Goal: Understand process/instructions: Learn about a topic

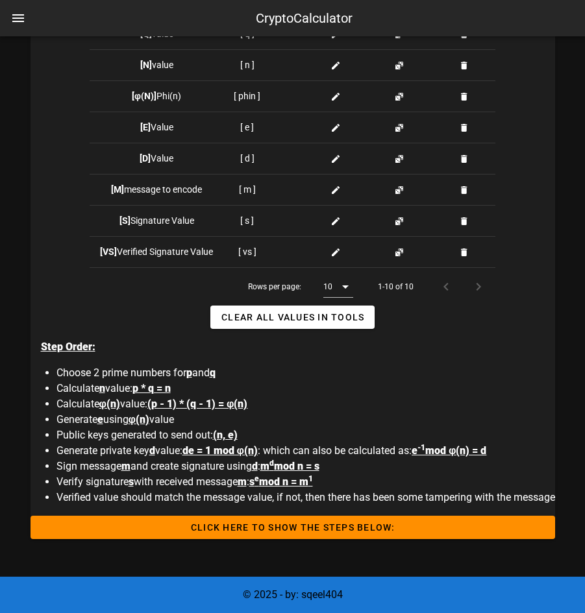
scroll to position [554, 0]
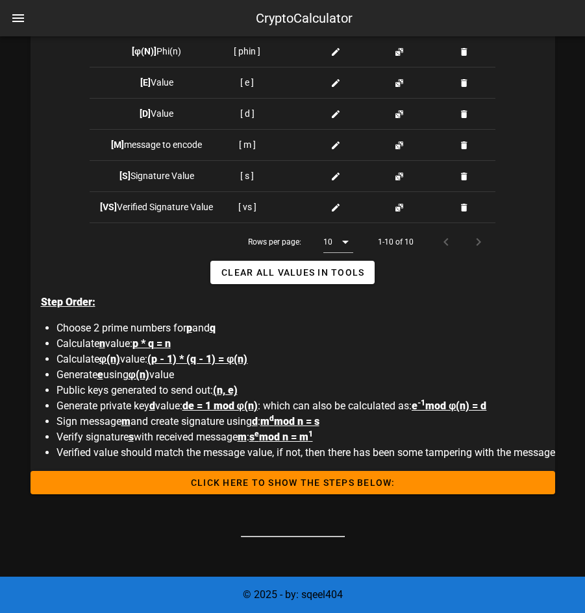
drag, startPoint x: 326, startPoint y: 434, endPoint x: 342, endPoint y: 434, distance: 16.2
click at [342, 434] on li "Verify signature s with received message m : s e mod n = m 1" at bounding box center [305, 438] width 499 height 16
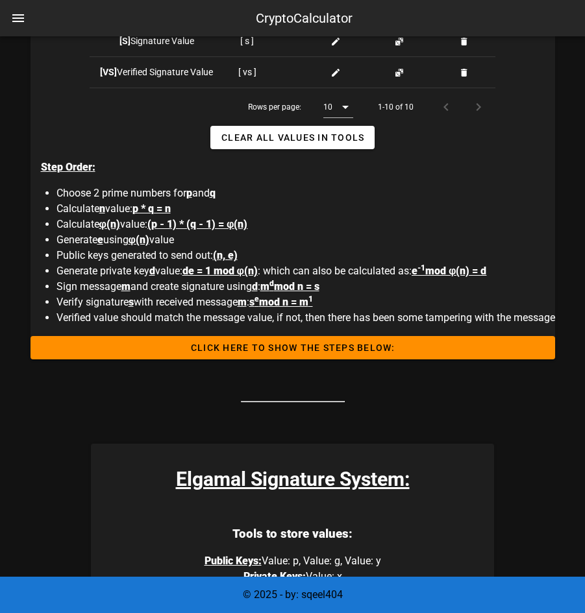
scroll to position [658, 0]
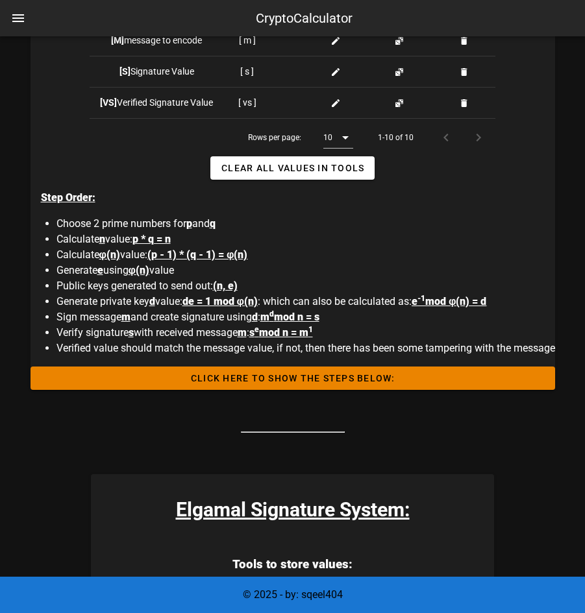
click at [317, 379] on span "Click HERE to Show the Steps Below:" at bounding box center [293, 378] width 504 height 10
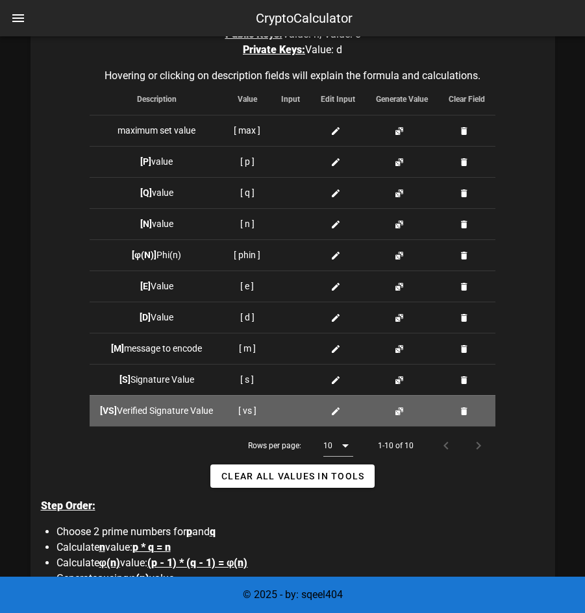
scroll to position [349, 0]
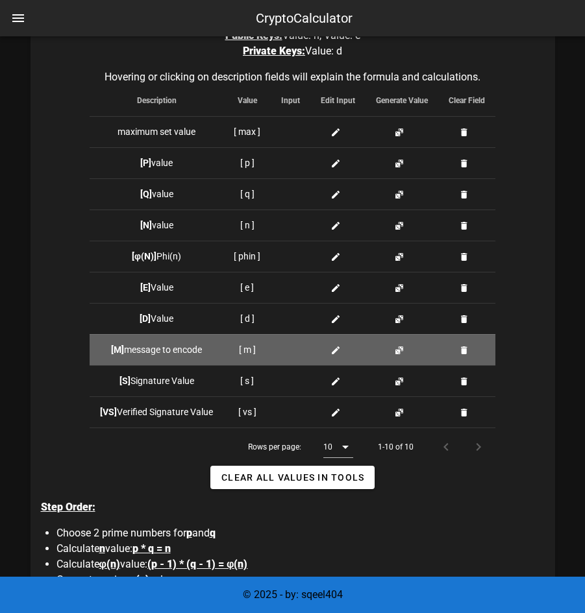
click at [248, 348] on td "[ m ]" at bounding box center [246, 349] width 47 height 31
click at [282, 347] on div at bounding box center [290, 350] width 19 height 14
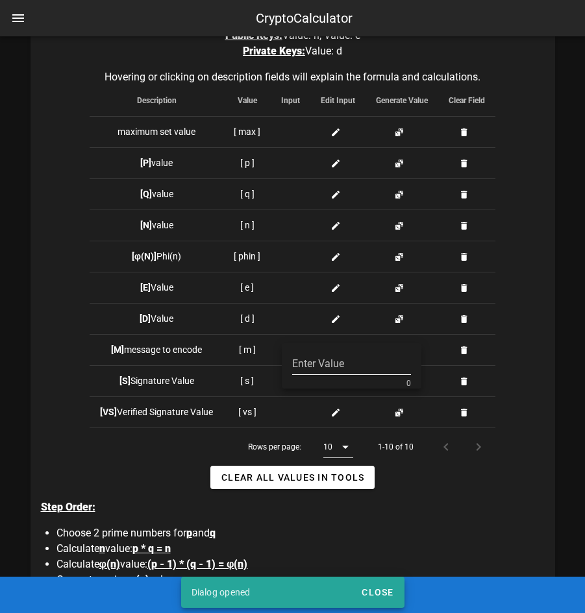
click at [336, 366] on input "Enter Value" at bounding box center [351, 364] width 119 height 21
type input "0"
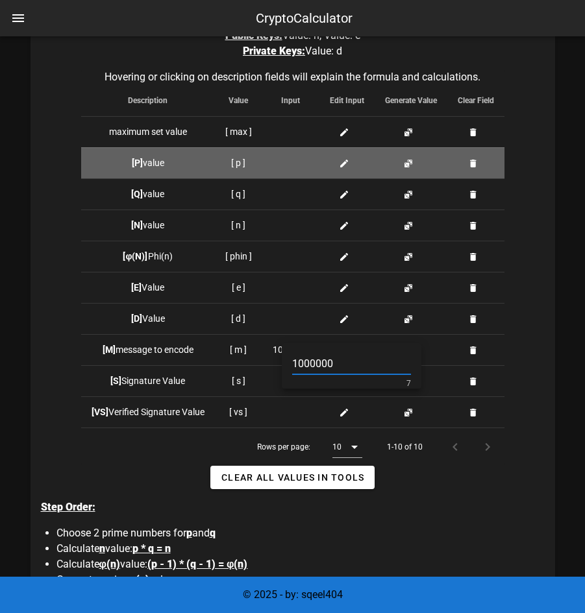
type input "1000000"
click at [290, 162] on div at bounding box center [291, 163] width 36 height 14
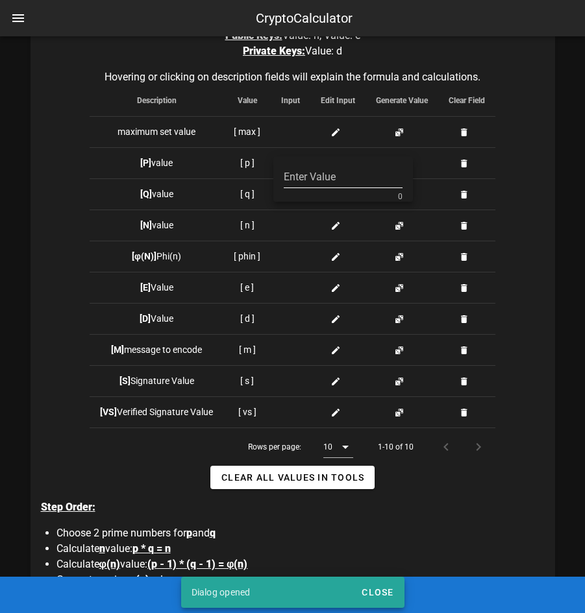
click at [320, 182] on input "Enter Value" at bounding box center [343, 177] width 119 height 21
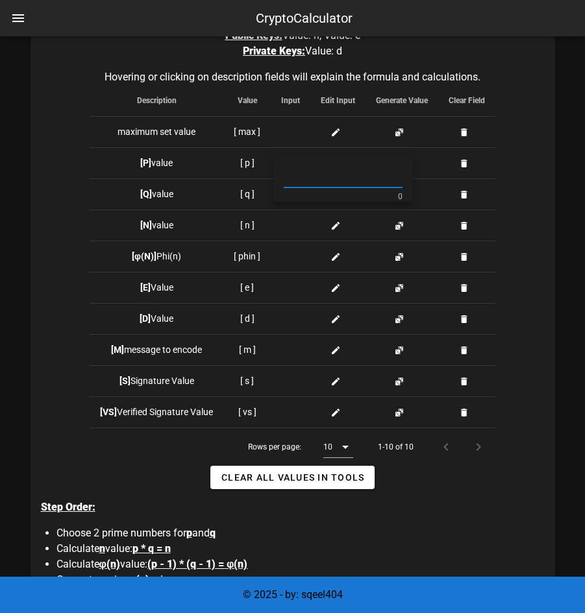
click at [541, 157] on div "Tools to store values: Public Keys: Value: n, Value: e Private Keys: Value: d H…" at bounding box center [293, 332] width 525 height 687
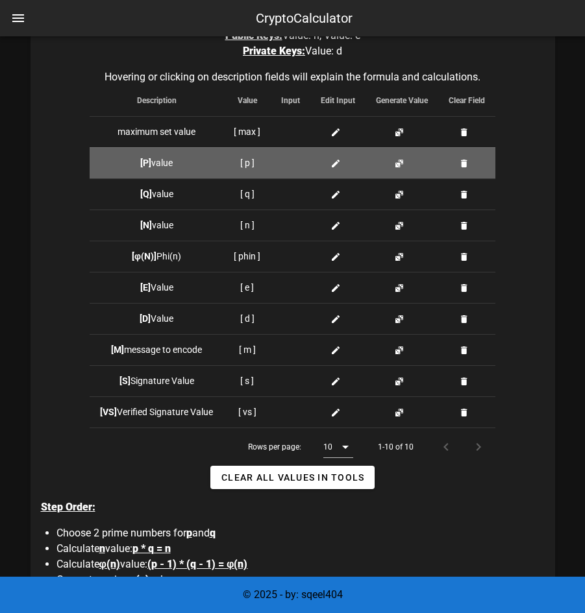
click at [399, 162] on button "button" at bounding box center [399, 163] width 10 height 10
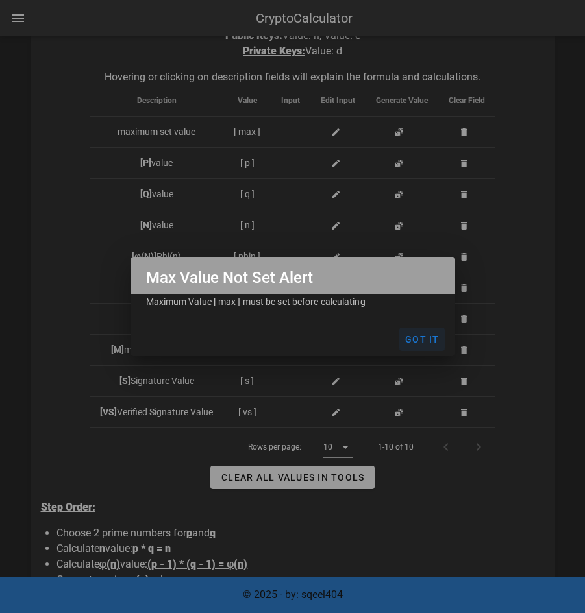
click at [418, 340] on span "Got It" at bounding box center [421, 339] width 35 height 10
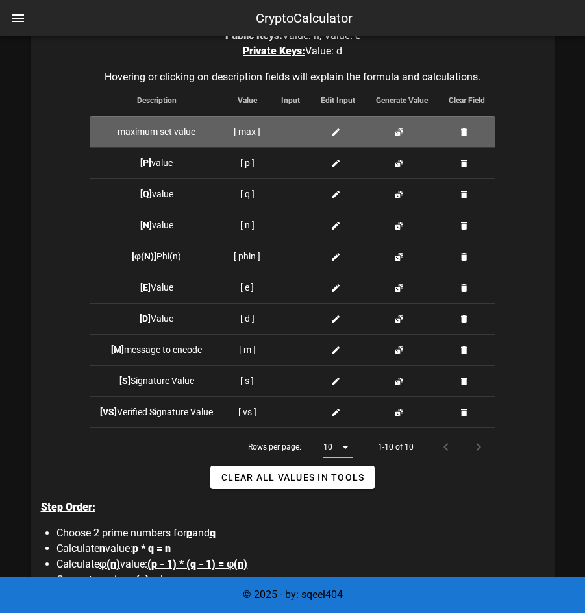
click at [290, 130] on div at bounding box center [290, 132] width 19 height 14
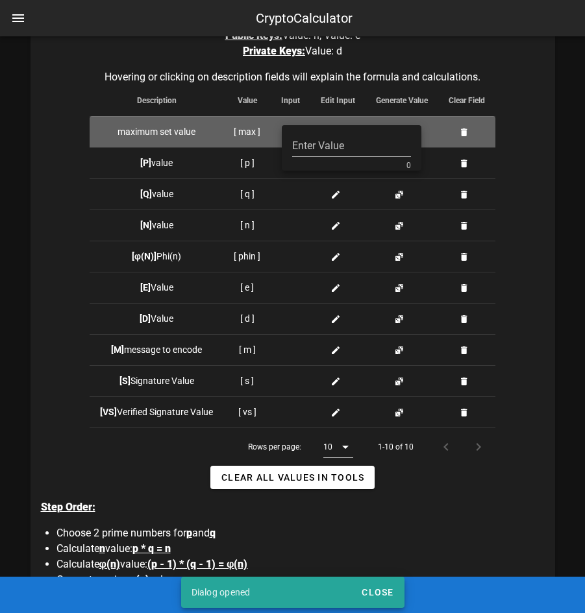
click at [432, 138] on td at bounding box center [401, 131] width 73 height 31
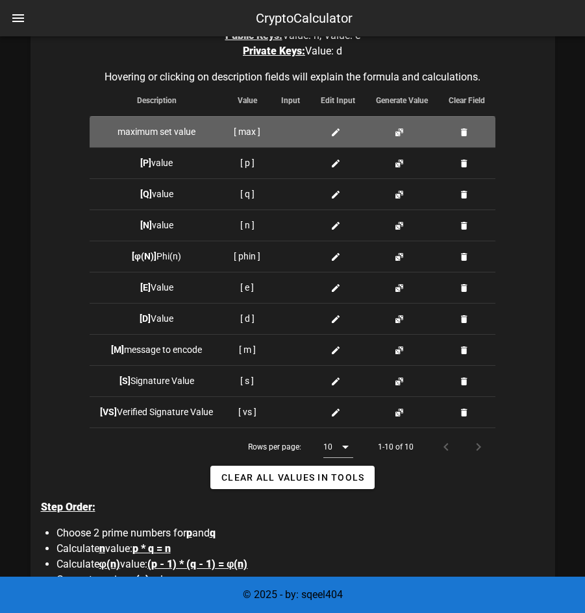
click at [465, 134] on button "button" at bounding box center [464, 132] width 10 height 10
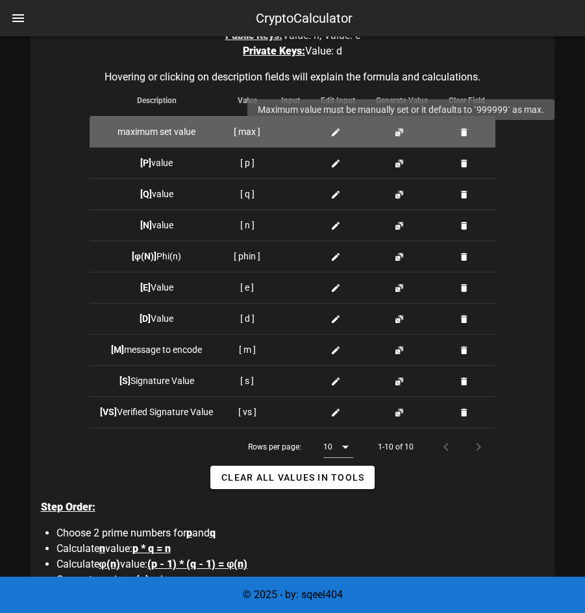
click at [397, 134] on button "button" at bounding box center [399, 132] width 10 height 10
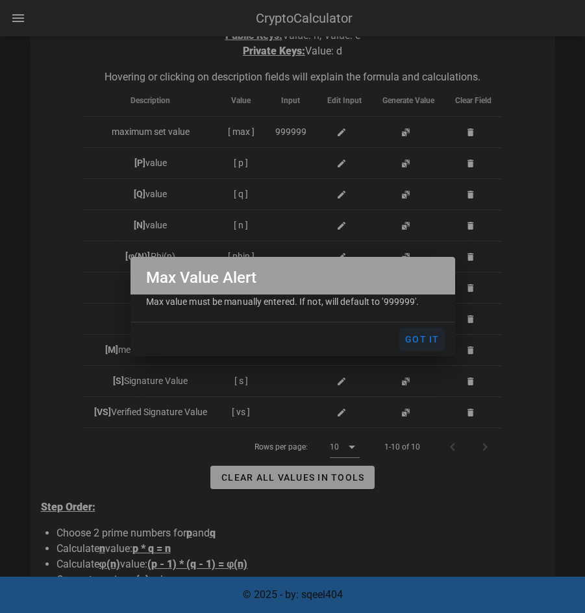
click at [417, 344] on span "Got It" at bounding box center [421, 339] width 35 height 10
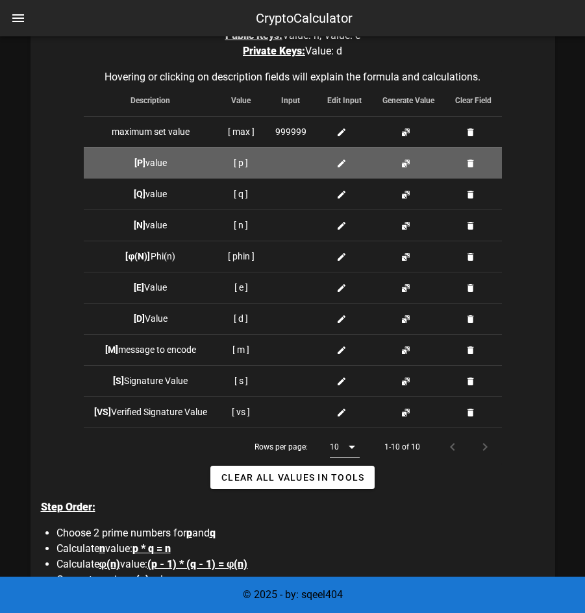
click at [406, 164] on button "button" at bounding box center [406, 163] width 10 height 10
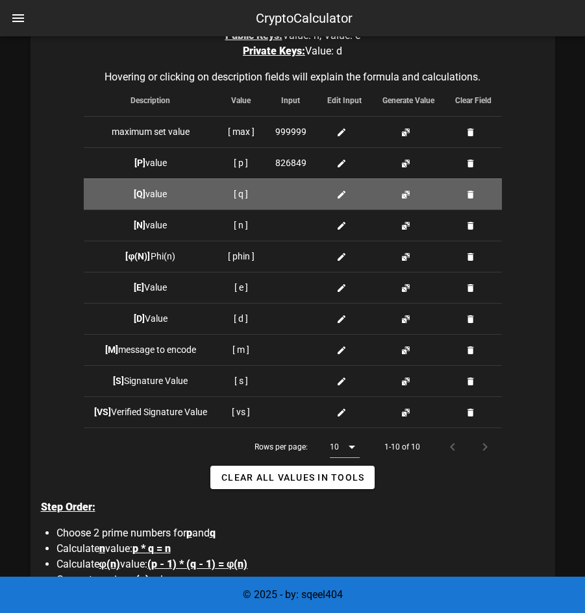
click at [405, 192] on button "button" at bounding box center [406, 195] width 10 height 10
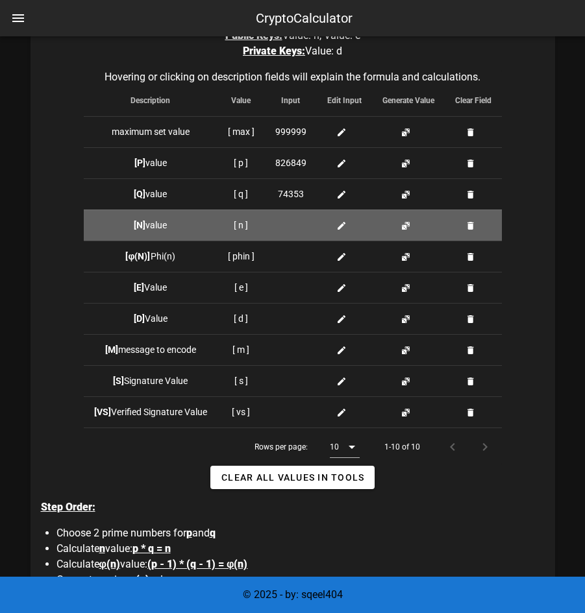
click at [405, 229] on button "button" at bounding box center [406, 226] width 10 height 10
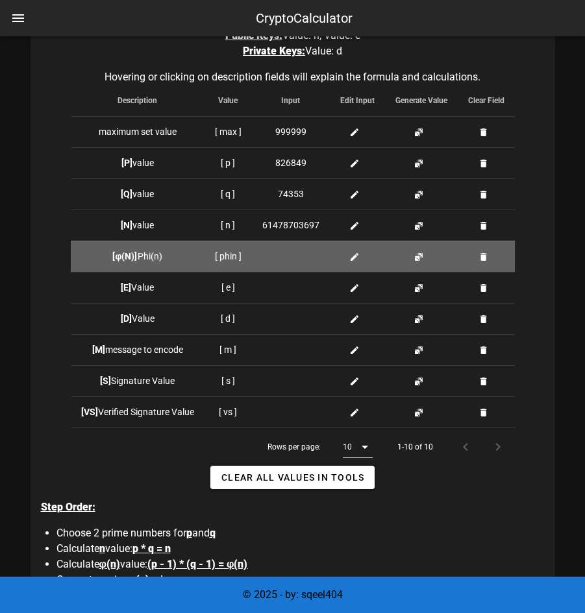
click at [422, 259] on button "button" at bounding box center [419, 257] width 10 height 10
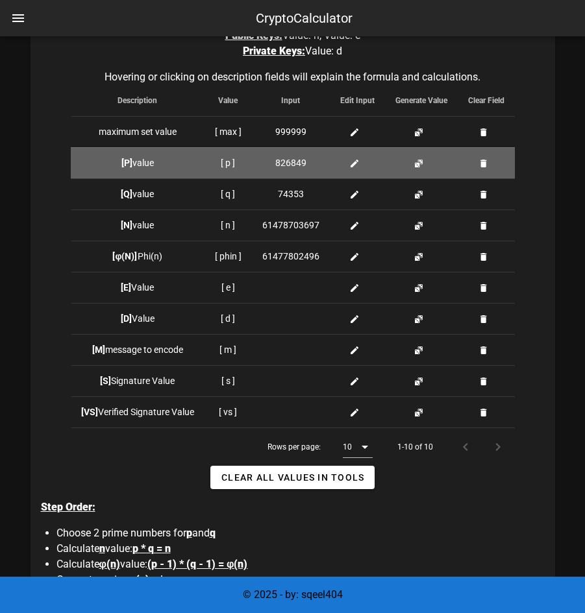
click at [419, 161] on button "button" at bounding box center [419, 163] width 10 height 10
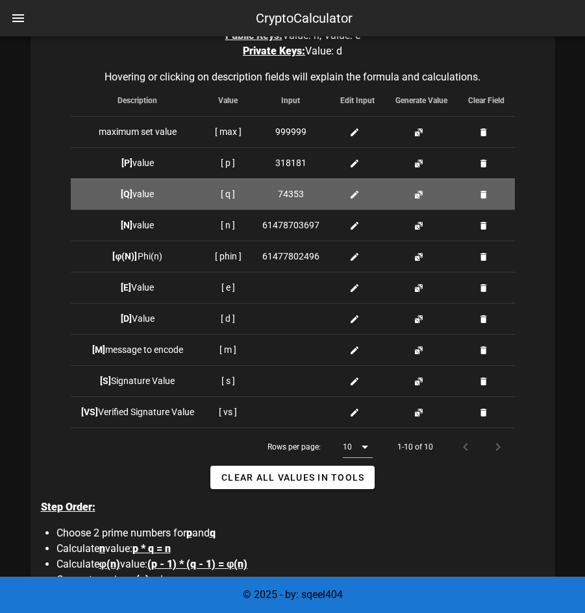
click at [419, 197] on button "button" at bounding box center [419, 195] width 10 height 10
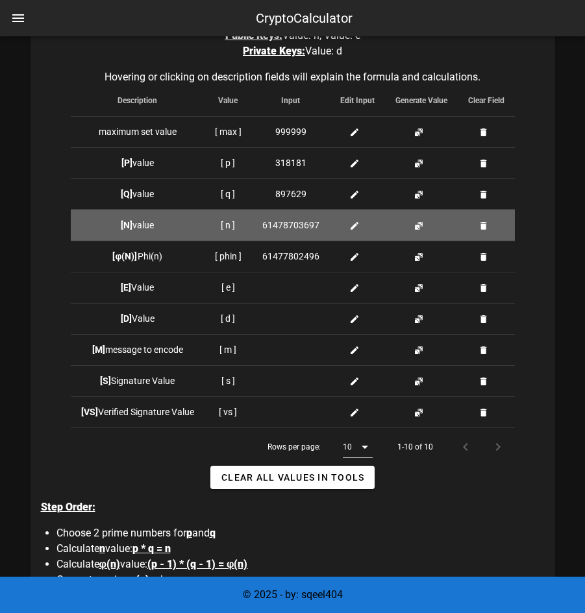
click at [420, 226] on button "button" at bounding box center [419, 226] width 10 height 10
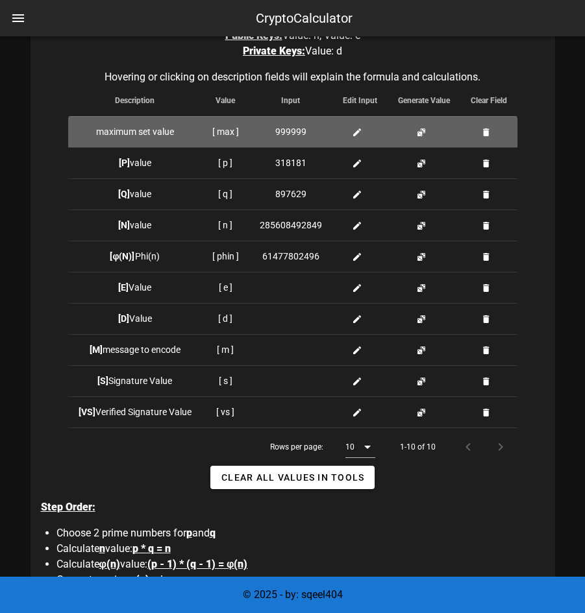
click at [293, 131] on span "999999" at bounding box center [290, 132] width 31 height 14
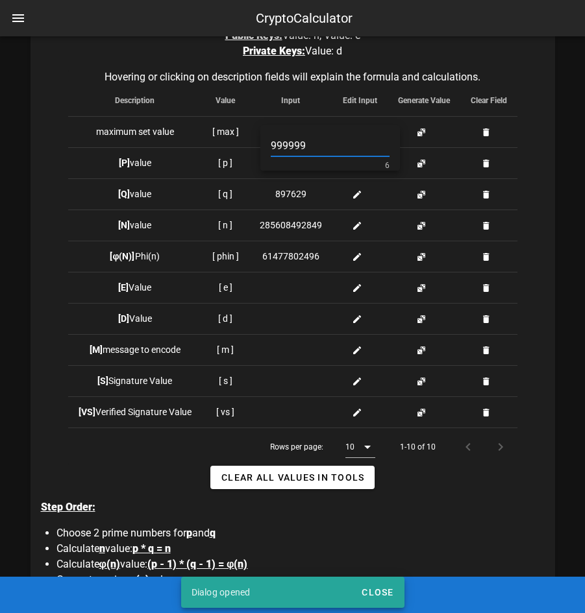
drag, startPoint x: 339, startPoint y: 145, endPoint x: 280, endPoint y: 145, distance: 58.4
click at [280, 145] on input "999999" at bounding box center [330, 146] width 119 height 21
type input "9"
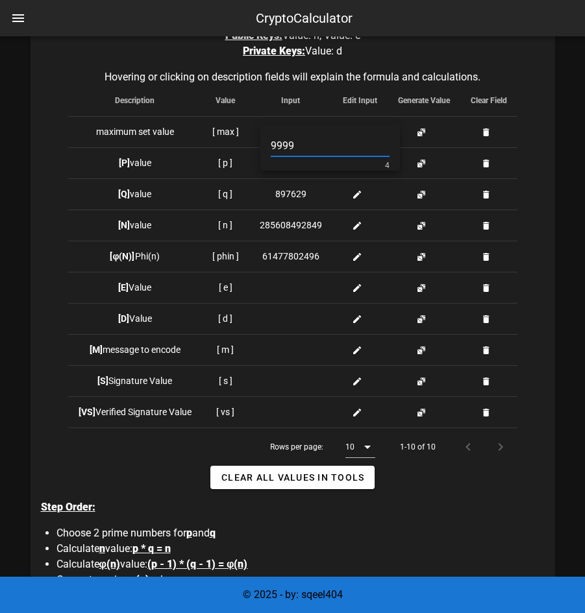
type input "9999"
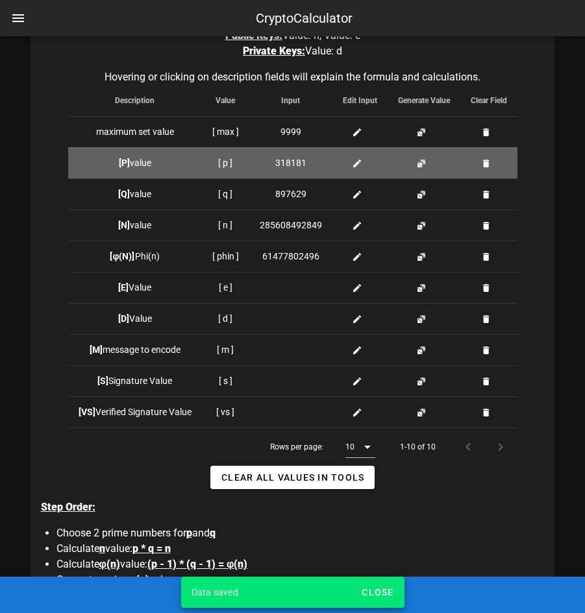
click at [418, 167] on button "button" at bounding box center [421, 163] width 10 height 10
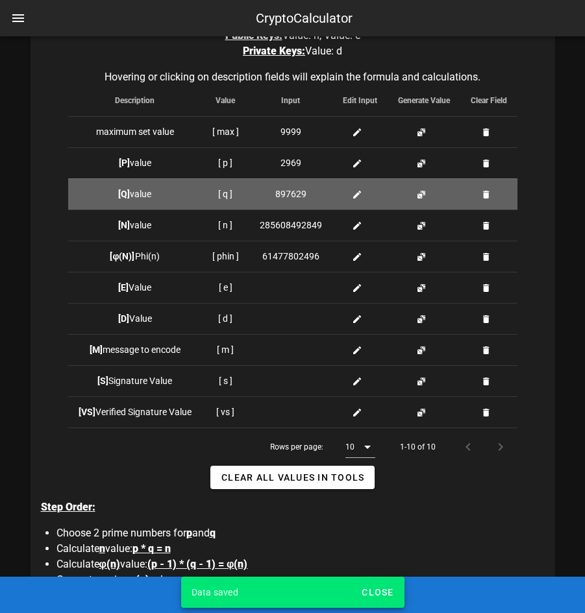
click at [419, 191] on button "button" at bounding box center [421, 195] width 10 height 10
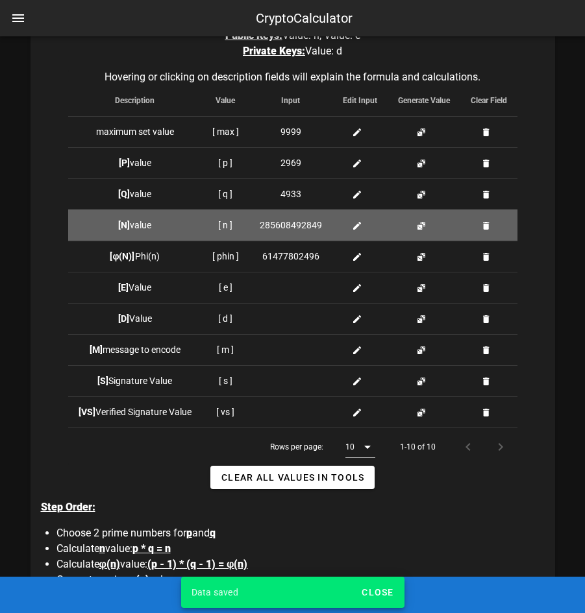
click at [421, 225] on button "button" at bounding box center [421, 226] width 10 height 10
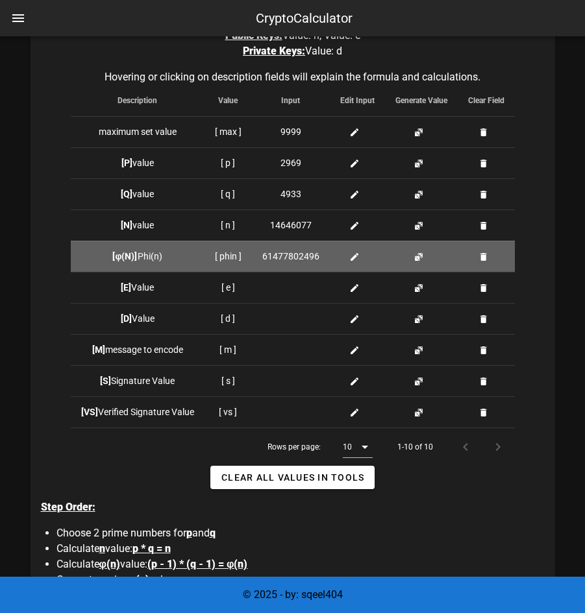
click at [421, 252] on button "button" at bounding box center [419, 257] width 10 height 10
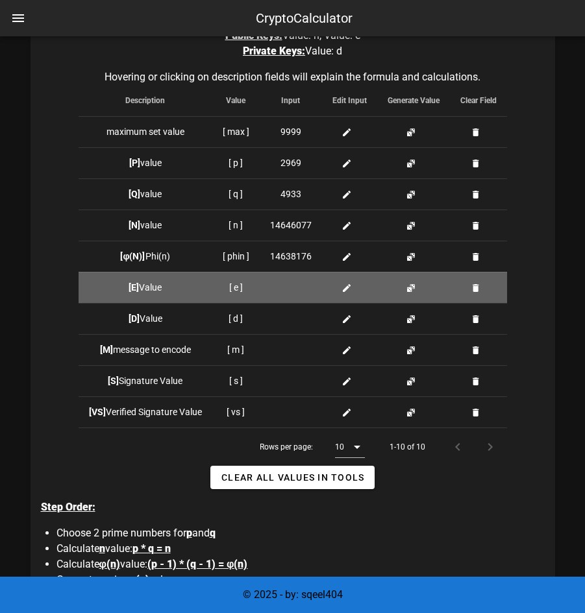
click at [407, 288] on button "button" at bounding box center [411, 288] width 10 height 10
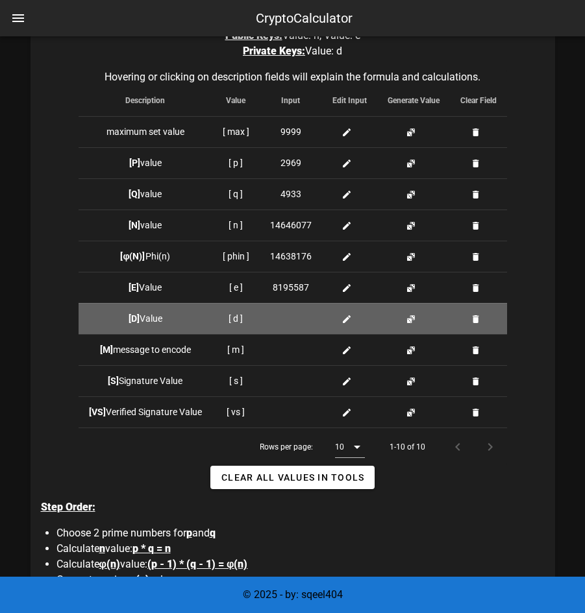
click at [412, 320] on button "button" at bounding box center [411, 319] width 10 height 10
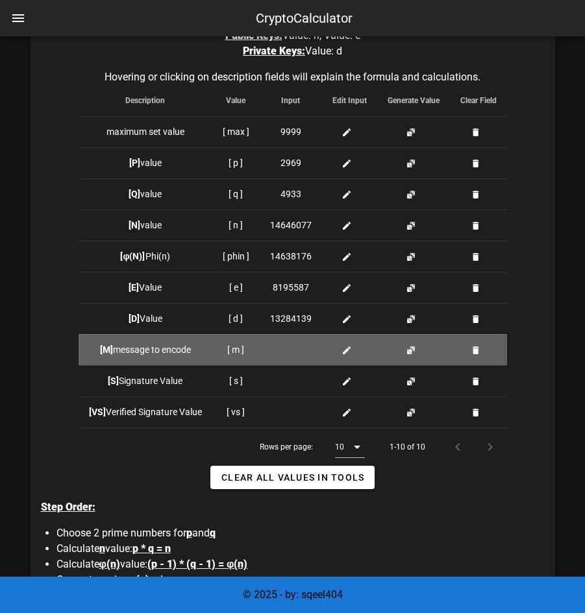
click at [343, 350] on icon at bounding box center [346, 350] width 10 height 10
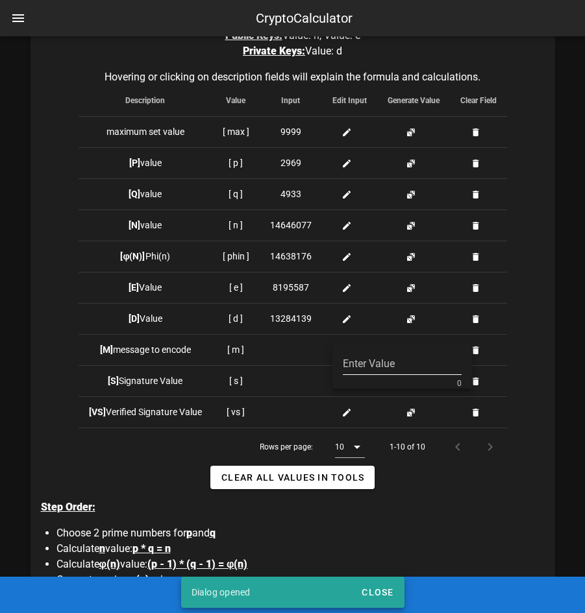
click at [359, 369] on input "Enter Value" at bounding box center [402, 364] width 119 height 21
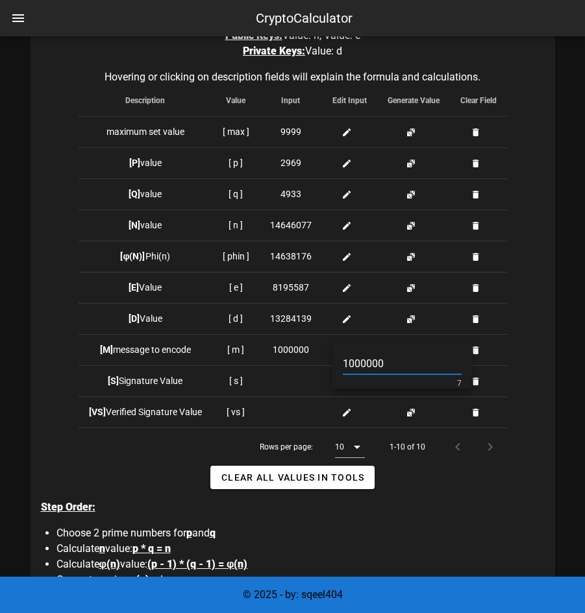
click at [366, 362] on input "1000000" at bounding box center [402, 364] width 119 height 21
type input "1000000"
click at [552, 333] on div "Tools to store values: Public Keys: Value: n, Value: e Private Keys: Value: d H…" at bounding box center [293, 332] width 525 height 687
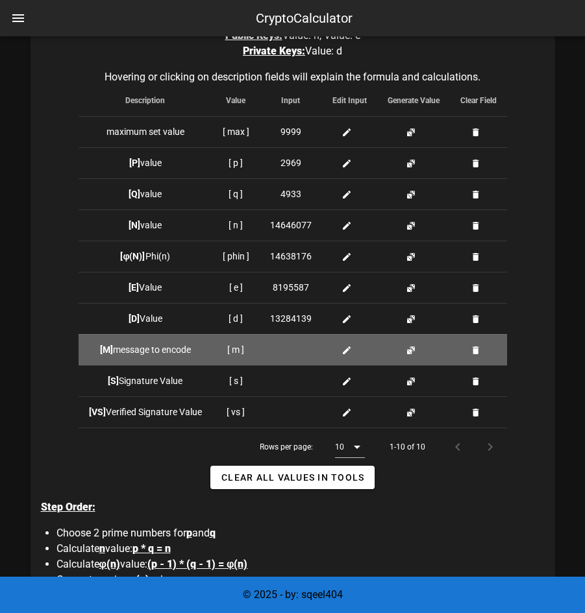
click at [340, 349] on div at bounding box center [349, 350] width 34 height 14
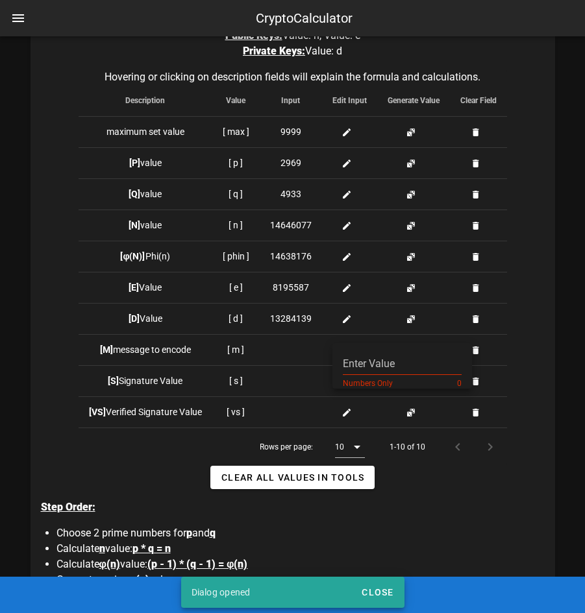
click at [371, 365] on input "Enter Value" at bounding box center [402, 364] width 119 height 21
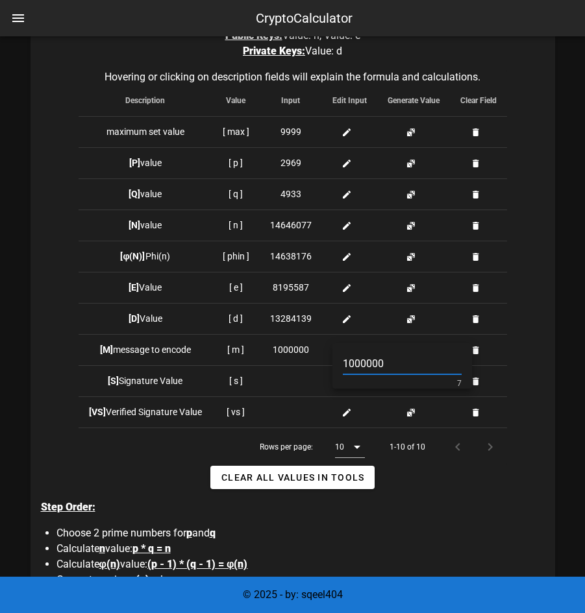
type input "1000000"
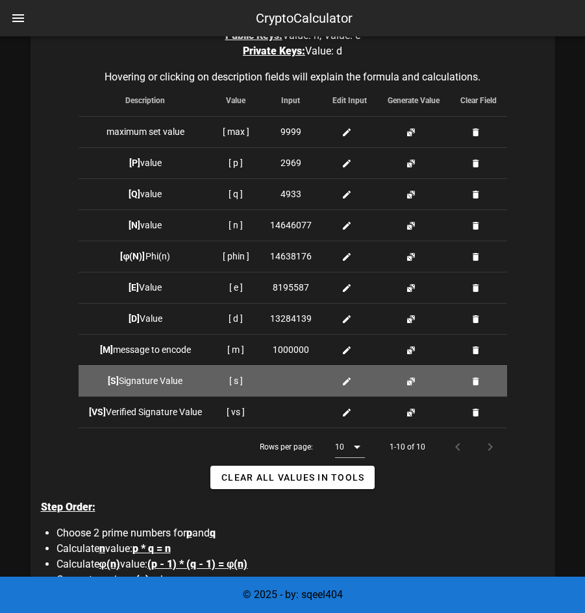
click at [411, 382] on button "button" at bounding box center [411, 382] width 10 height 10
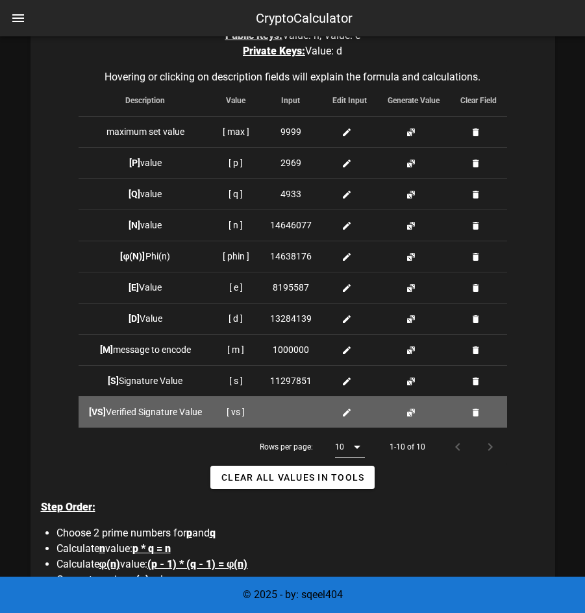
click at [411, 412] on button "button" at bounding box center [411, 413] width 10 height 10
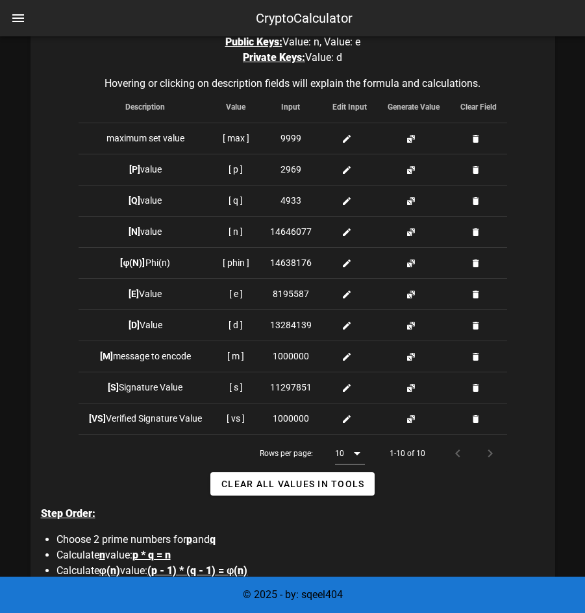
scroll to position [338, 0]
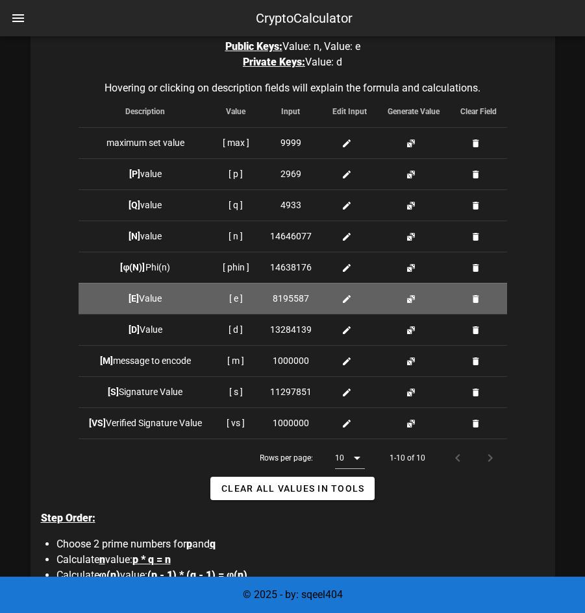
drag, startPoint x: 272, startPoint y: 299, endPoint x: 311, endPoint y: 299, distance: 39.0
click at [311, 299] on div "8195587" at bounding box center [291, 299] width 42 height 14
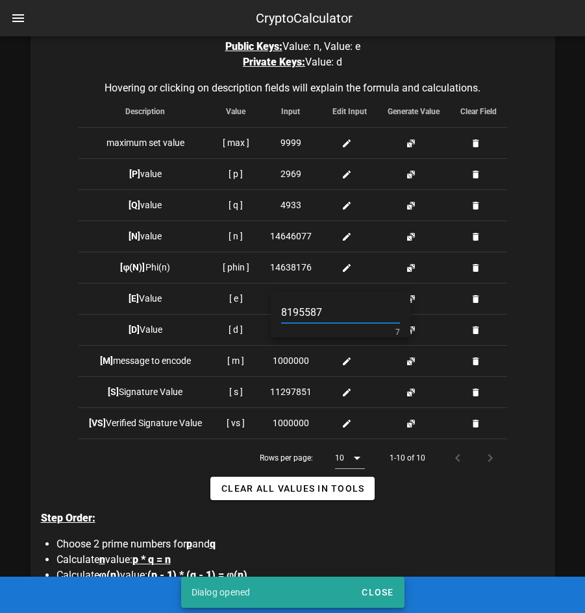
drag, startPoint x: 282, startPoint y: 310, endPoint x: 328, endPoint y: 310, distance: 46.1
click at [328, 310] on input "8195587" at bounding box center [340, 313] width 119 height 21
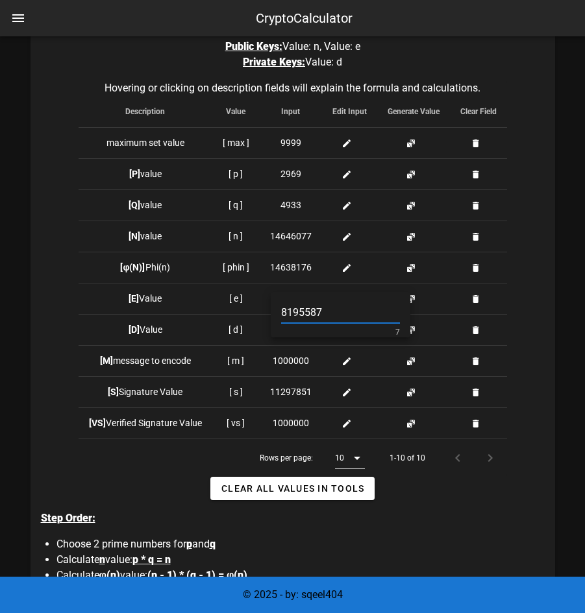
click at [521, 301] on div "Tools to store values: Public Keys: Value: n, Value: e Private Keys: Value: d H…" at bounding box center [293, 343] width 525 height 687
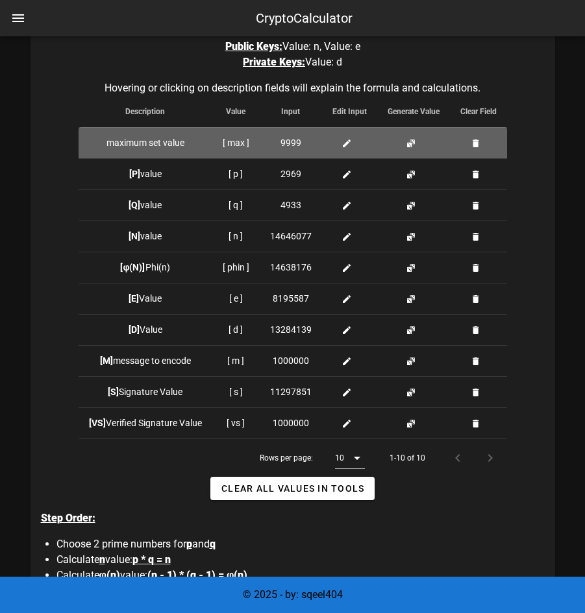
click at [295, 147] on span "9999" at bounding box center [290, 143] width 21 height 14
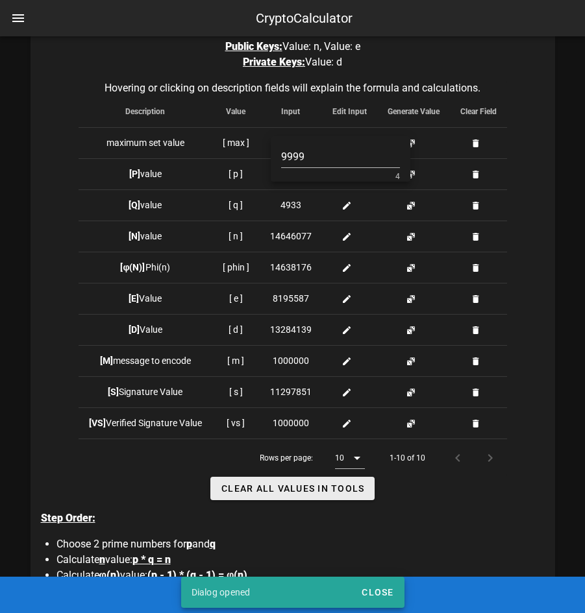
click at [308, 496] on button "Clear all Values in Tools" at bounding box center [292, 488] width 165 height 23
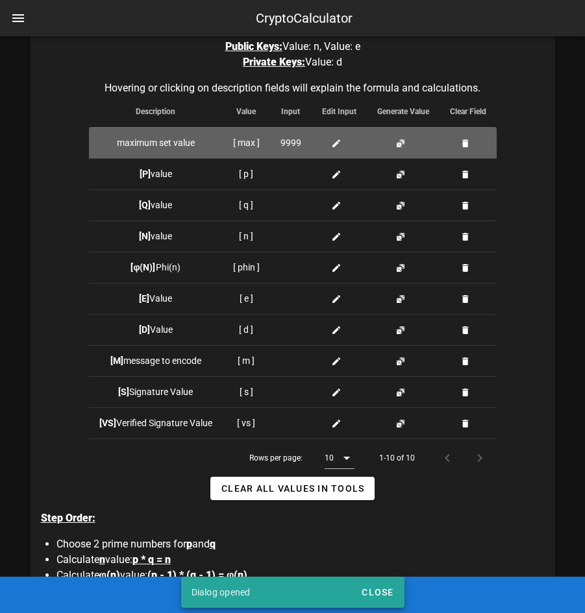
click at [290, 147] on span "9999" at bounding box center [290, 143] width 21 height 14
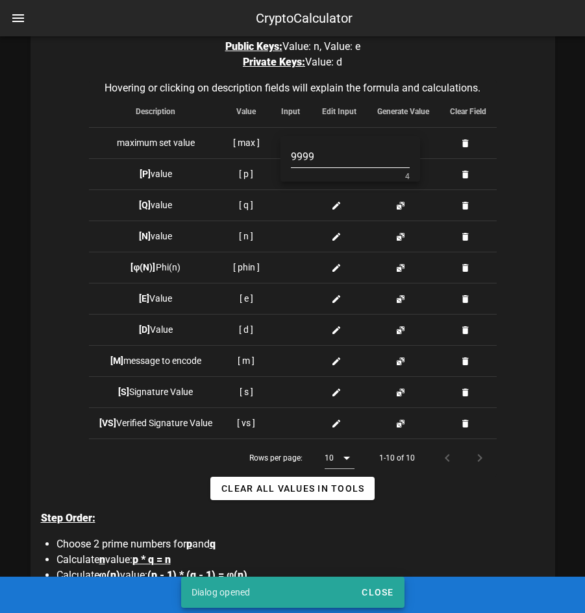
click at [321, 156] on input "9999" at bounding box center [350, 157] width 119 height 21
click at [530, 156] on div "Tools to store values: Public Keys: Value: n, Value: e Private Keys: Value: d H…" at bounding box center [293, 343] width 525 height 687
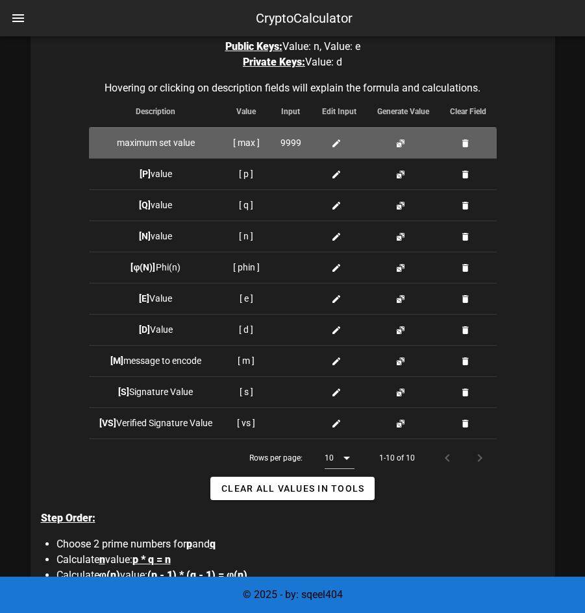
click at [292, 144] on span "9999" at bounding box center [290, 143] width 21 height 14
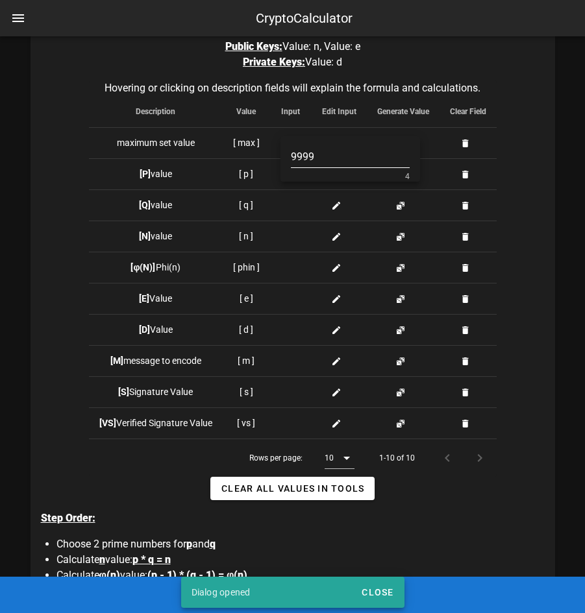
click at [325, 159] on input "9999" at bounding box center [350, 157] width 119 height 21
type input "999"
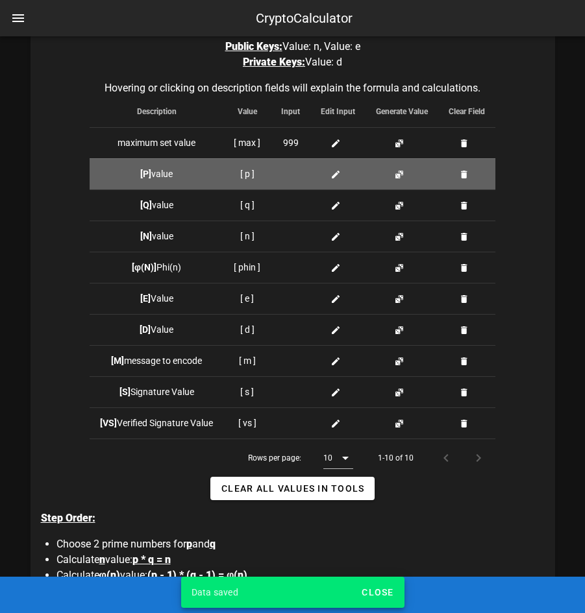
click at [399, 175] on button "button" at bounding box center [399, 174] width 10 height 10
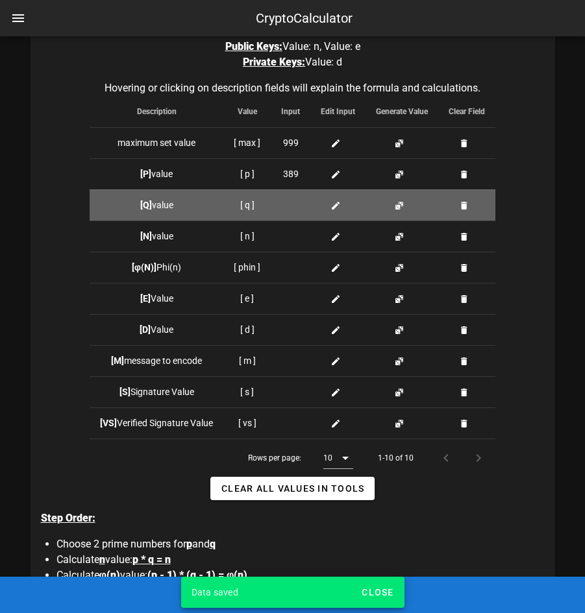
click at [405, 205] on td at bounding box center [401, 205] width 73 height 31
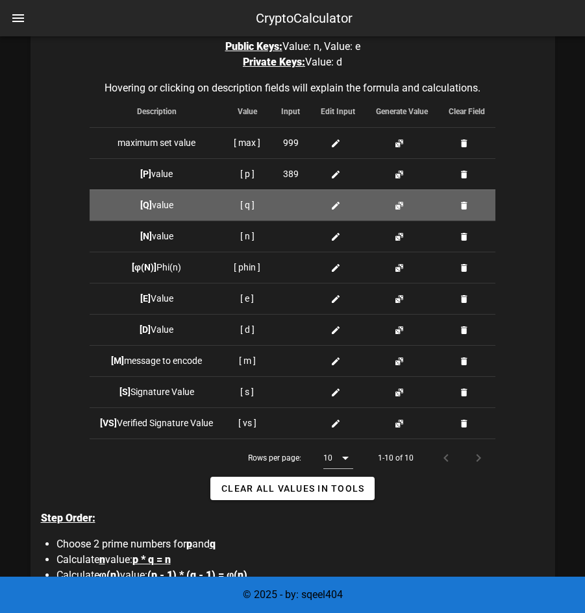
click at [395, 206] on button "button" at bounding box center [399, 206] width 10 height 10
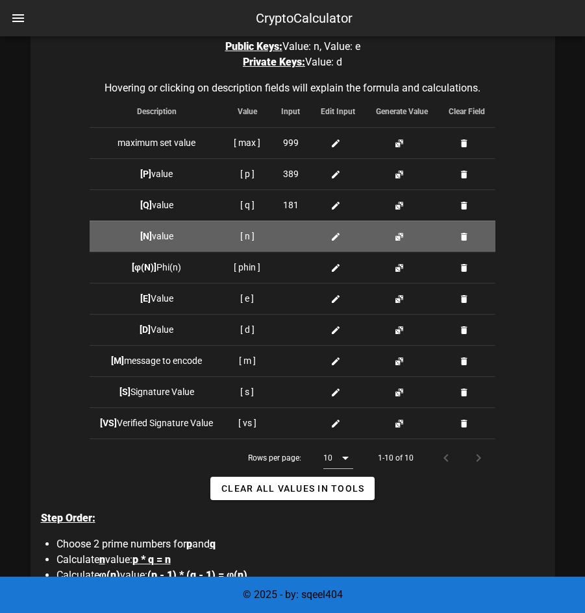
click at [400, 240] on button "button" at bounding box center [399, 237] width 10 height 10
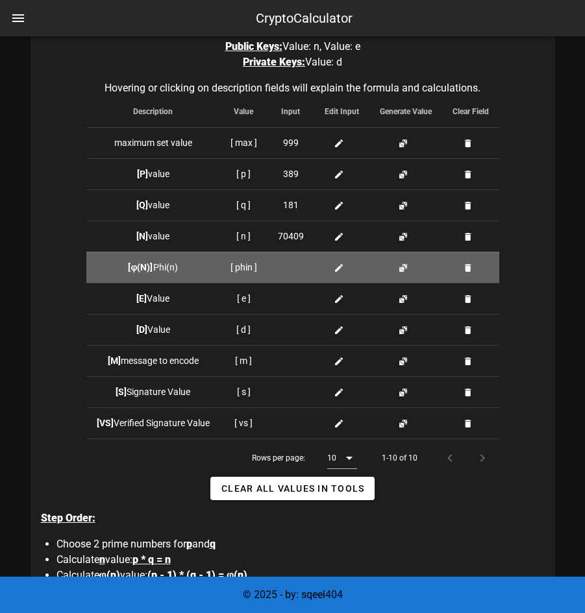
click at [404, 267] on button "button" at bounding box center [403, 268] width 10 height 10
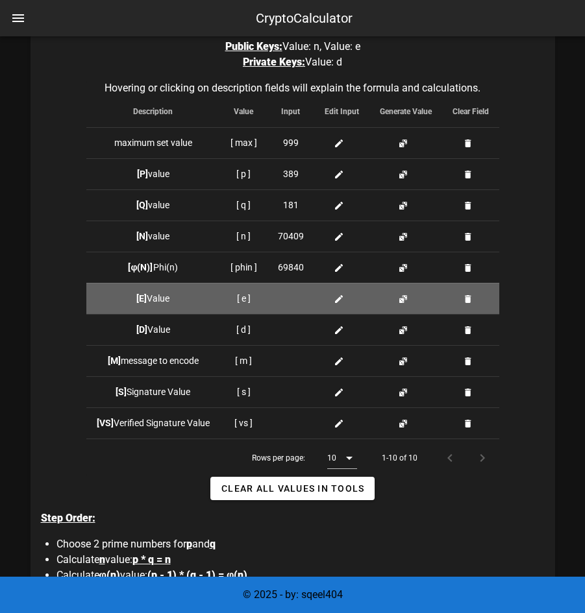
click at [405, 299] on button "button" at bounding box center [403, 299] width 10 height 10
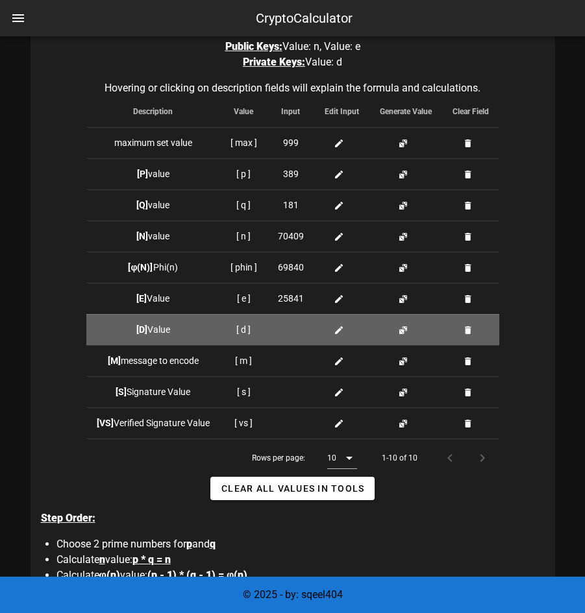
click at [404, 328] on button "button" at bounding box center [403, 330] width 10 height 10
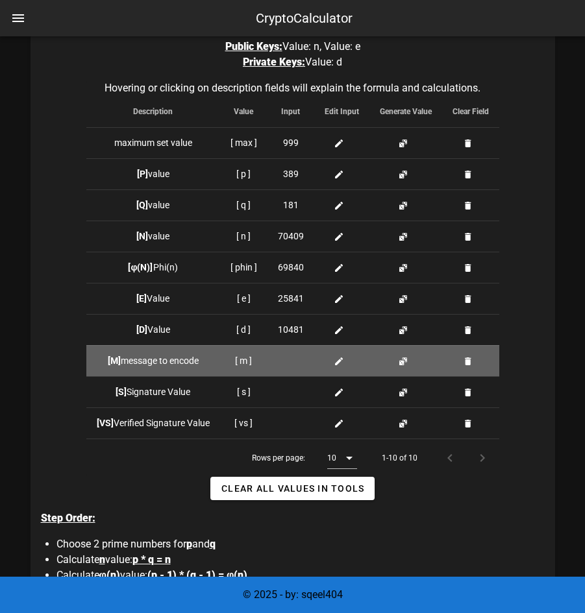
click at [292, 363] on div at bounding box center [291, 361] width 26 height 14
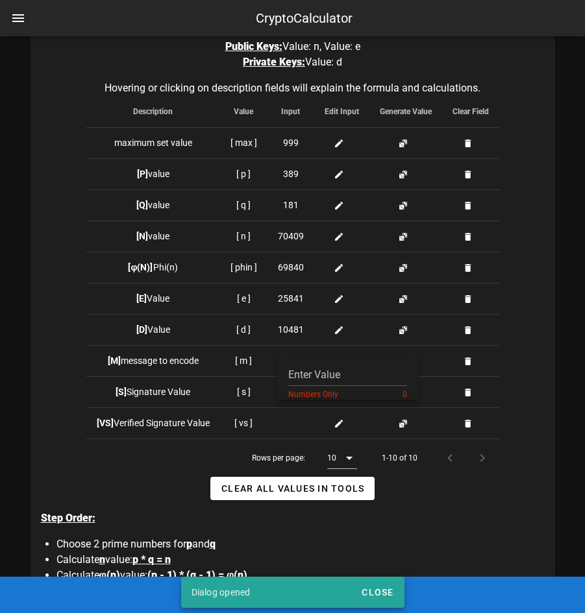
click at [306, 376] on input "Enter Value" at bounding box center [347, 375] width 119 height 21
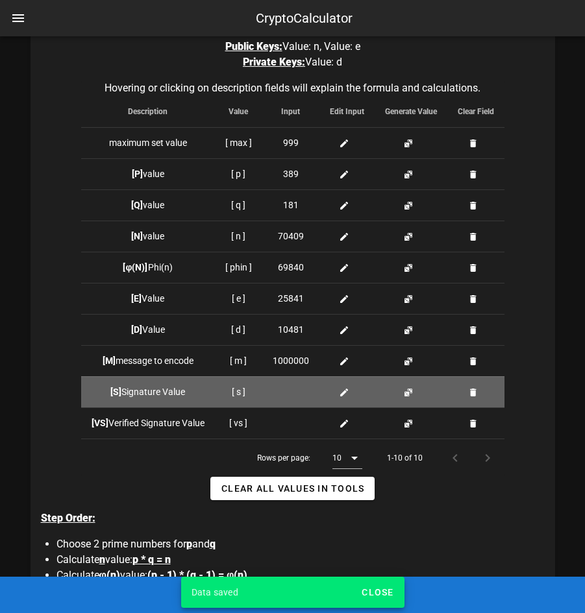
click at [343, 388] on icon at bounding box center [344, 393] width 10 height 10
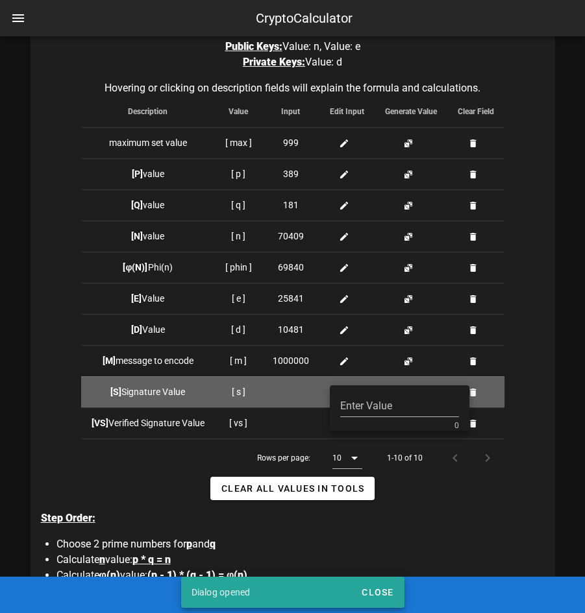
click at [343, 388] on div "Enter Value 0" at bounding box center [399, 409] width 119 height 43
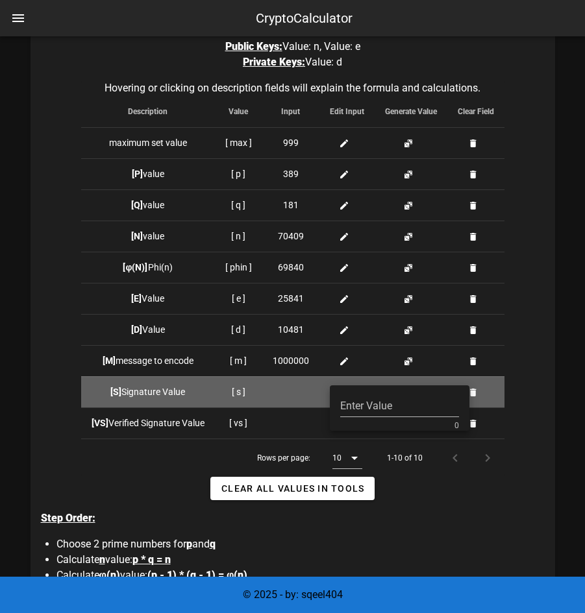
click at [312, 394] on td at bounding box center [290, 392] width 57 height 31
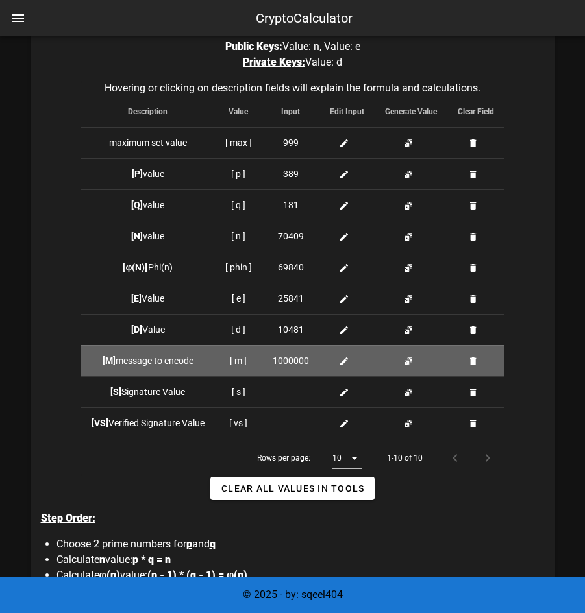
click at [302, 360] on span "1000000" at bounding box center [291, 361] width 36 height 14
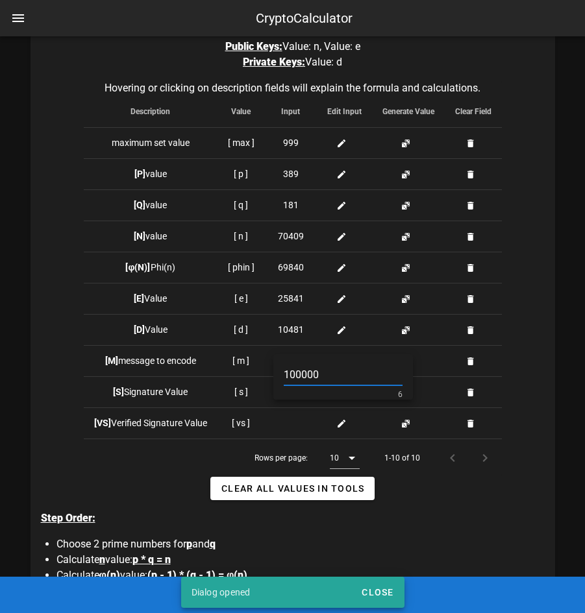
type input "1000000"
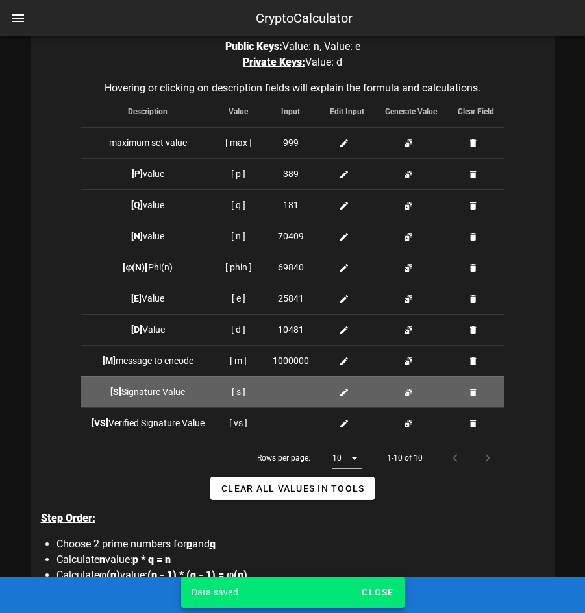
click at [408, 388] on button "button" at bounding box center [408, 393] width 10 height 10
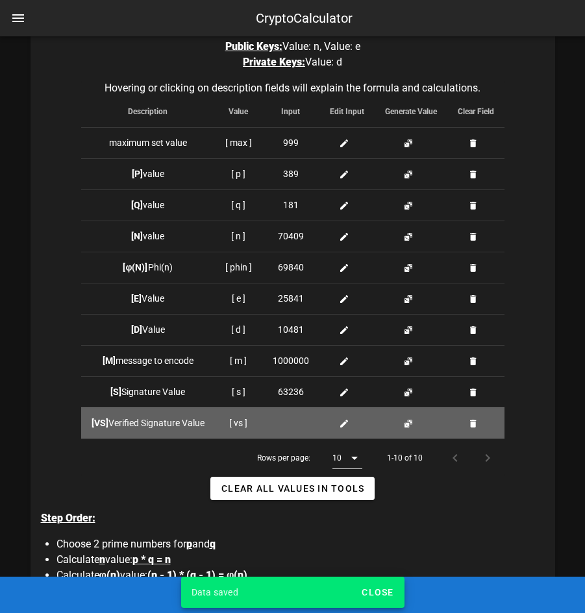
click at [412, 422] on button "button" at bounding box center [408, 424] width 10 height 10
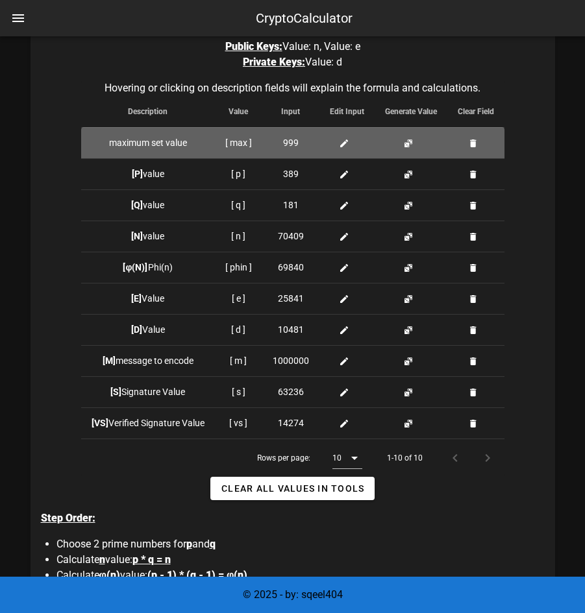
click at [293, 141] on span "999" at bounding box center [291, 143] width 16 height 14
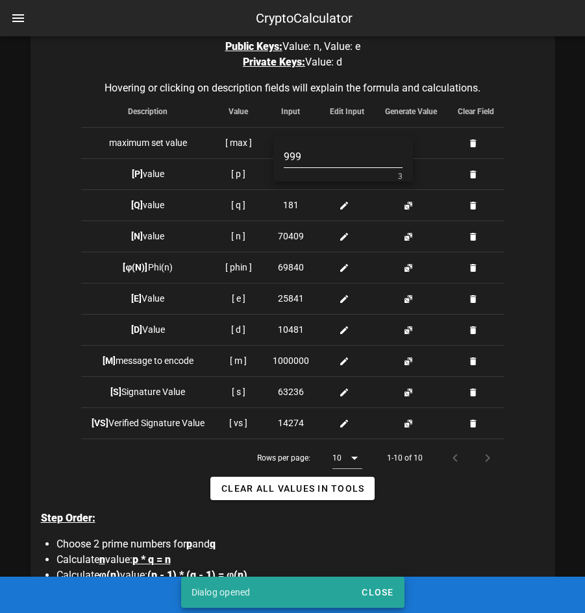
click at [304, 157] on input "999" at bounding box center [343, 157] width 119 height 21
click at [298, 501] on div "Step Order: Choose 2 prime numbers for p and q Calculate n value: p * q = n Cal…" at bounding box center [298, 594] width 514 height 187
type input "999"
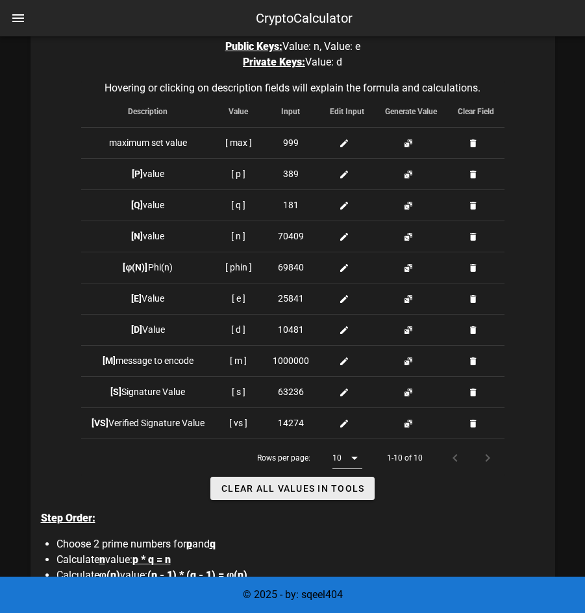
click at [303, 485] on span "Clear all Values in Tools" at bounding box center [293, 489] width 144 height 10
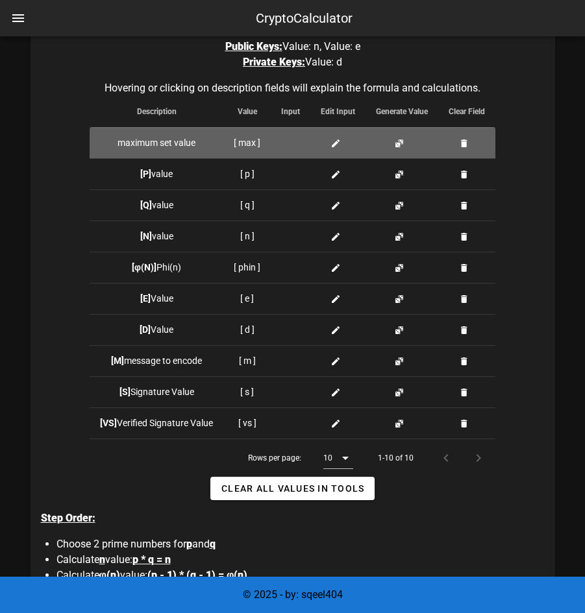
click at [291, 139] on div at bounding box center [290, 143] width 19 height 14
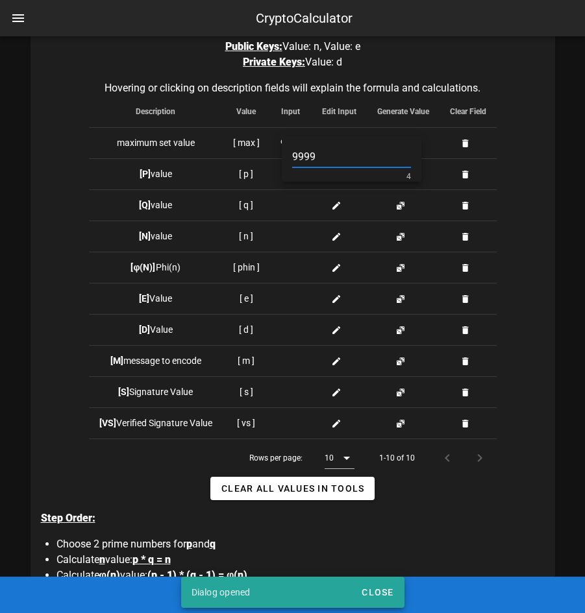
type input "9999"
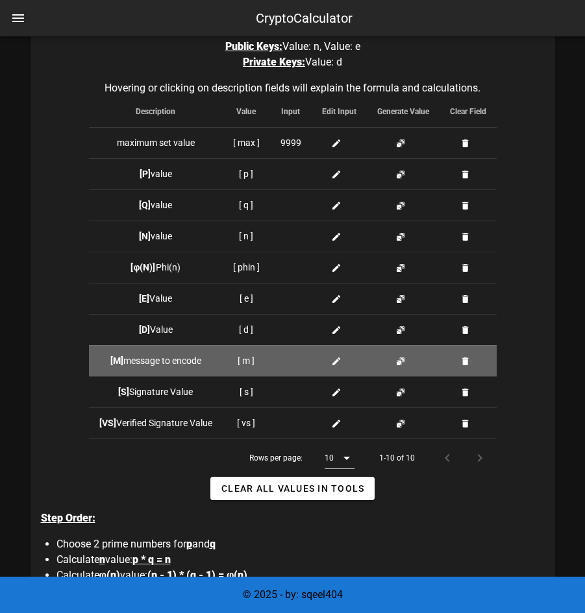
click at [301, 365] on td at bounding box center [291, 360] width 42 height 31
click at [332, 362] on icon at bounding box center [336, 361] width 10 height 10
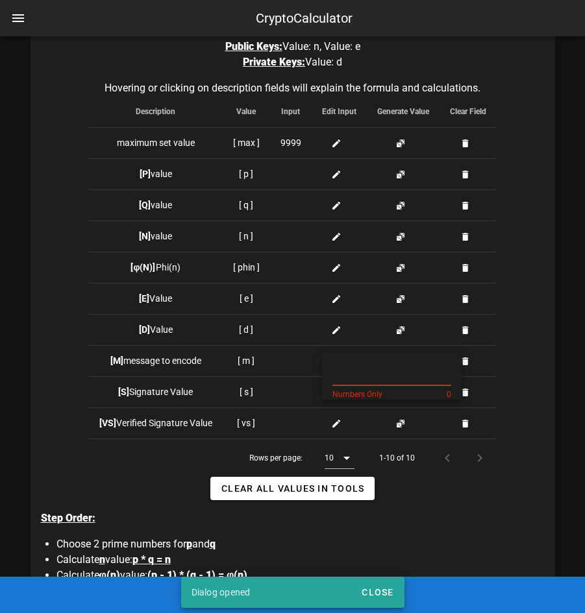
click at [351, 380] on input "text" at bounding box center [391, 375] width 119 height 21
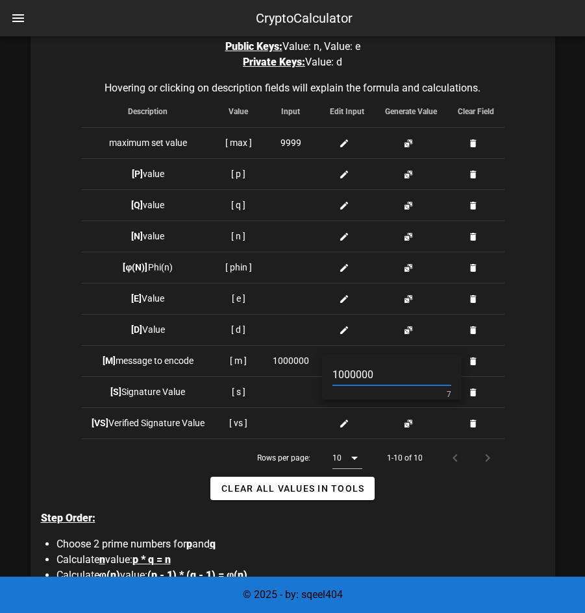
type input "1000000"
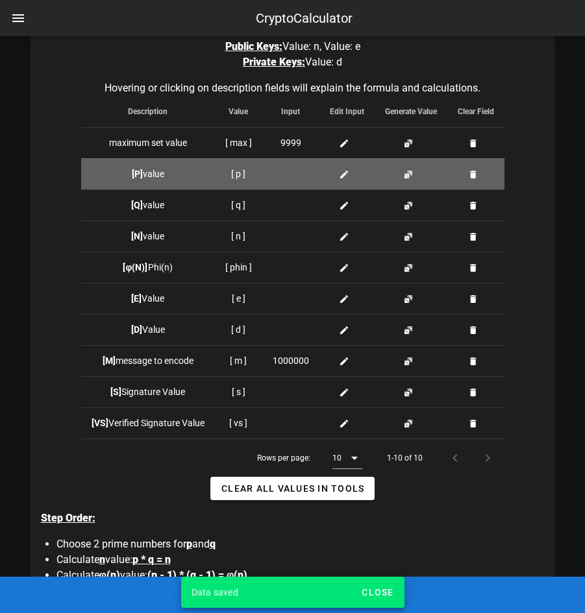
click at [406, 170] on button "button" at bounding box center [408, 174] width 10 height 10
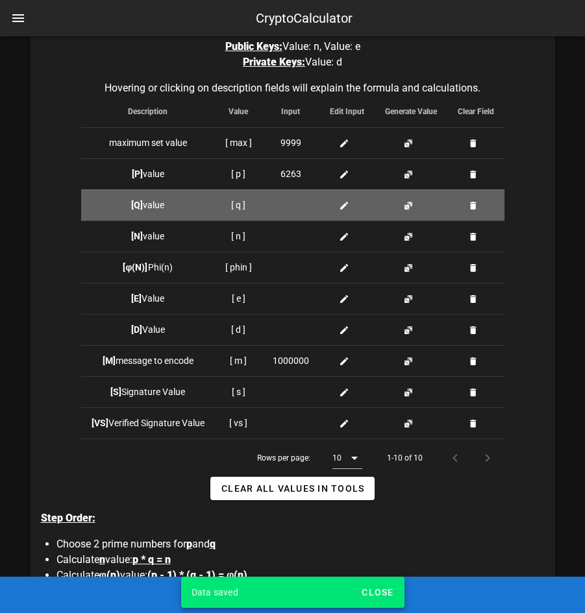
click at [404, 202] on button "button" at bounding box center [408, 206] width 10 height 10
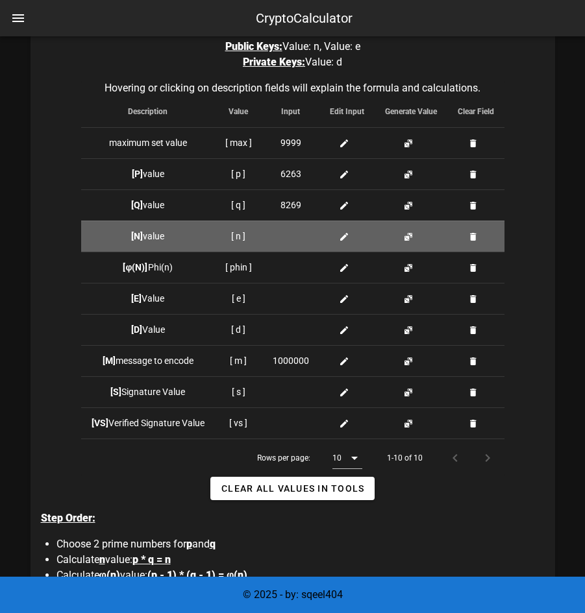
click at [408, 237] on button "button" at bounding box center [408, 237] width 10 height 10
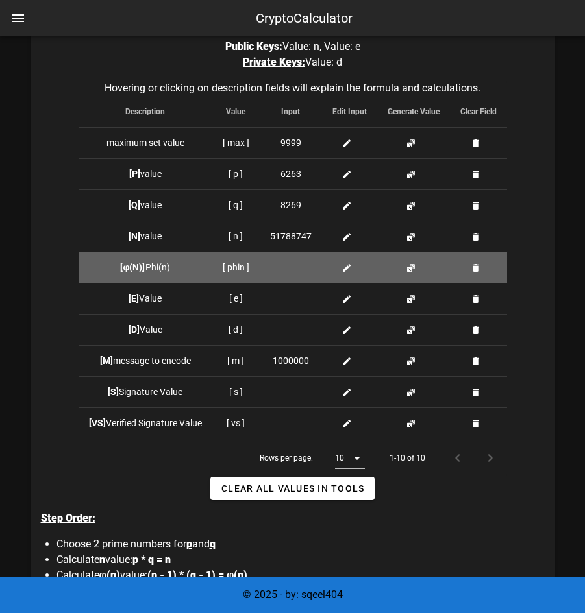
click at [411, 263] on button "button" at bounding box center [411, 268] width 10 height 10
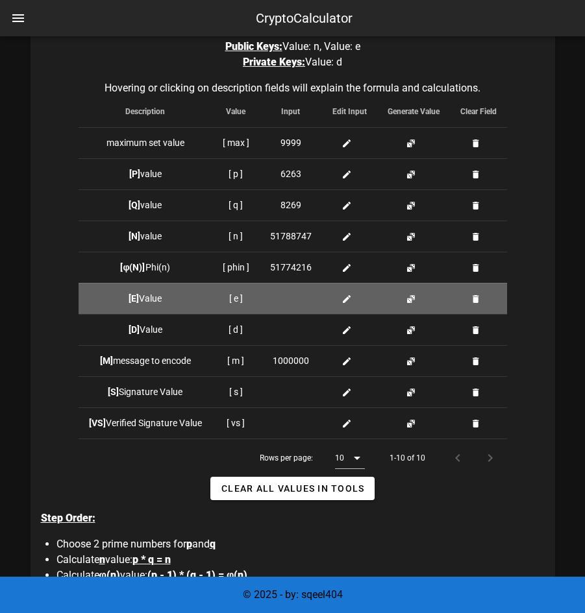
click at [411, 298] on button "button" at bounding box center [411, 299] width 10 height 10
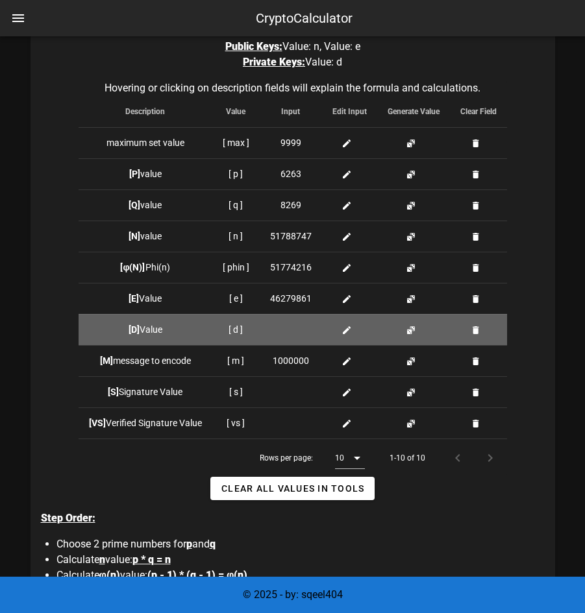
click at [413, 327] on button "button" at bounding box center [411, 330] width 10 height 10
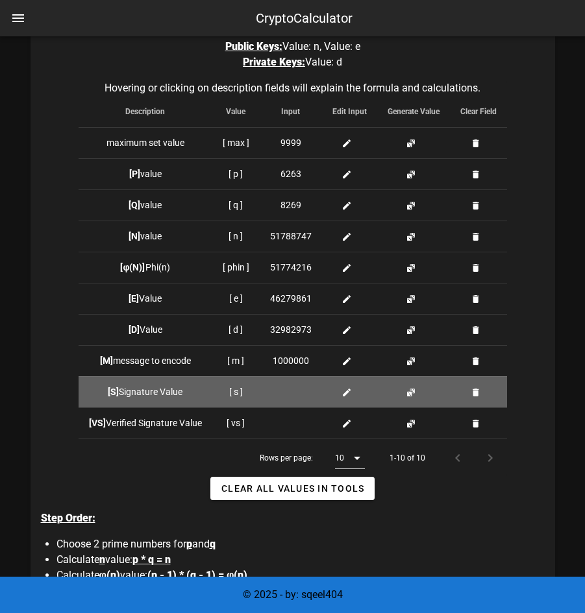
click at [414, 391] on button "button" at bounding box center [411, 393] width 10 height 10
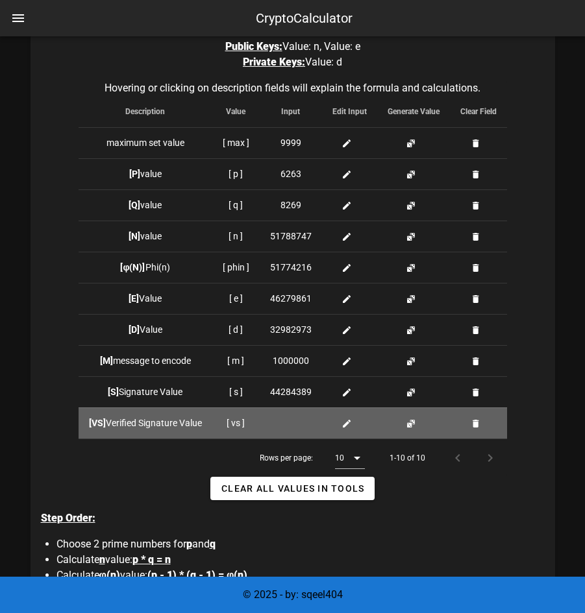
click at [410, 425] on button "button" at bounding box center [411, 424] width 10 height 10
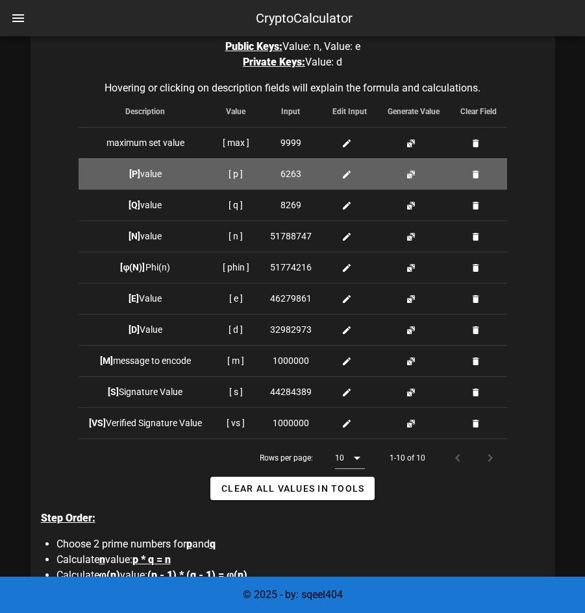
click at [478, 173] on button "button" at bounding box center [476, 174] width 10 height 10
click at [415, 176] on button "button" at bounding box center [411, 174] width 10 height 10
click at [480, 176] on button "button" at bounding box center [476, 174] width 10 height 10
click at [410, 176] on button "button" at bounding box center [411, 174] width 10 height 10
click at [478, 174] on button "button" at bounding box center [476, 174] width 10 height 10
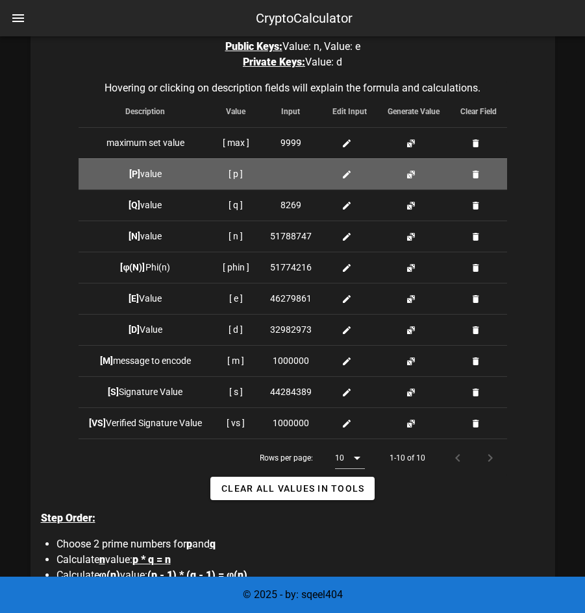
click at [413, 174] on button "button" at bounding box center [411, 174] width 10 height 10
click at [477, 176] on button "button" at bounding box center [476, 174] width 10 height 10
click at [412, 177] on button "button" at bounding box center [411, 174] width 10 height 10
click at [479, 177] on button "button" at bounding box center [476, 174] width 10 height 10
click at [412, 171] on button "button" at bounding box center [411, 174] width 10 height 10
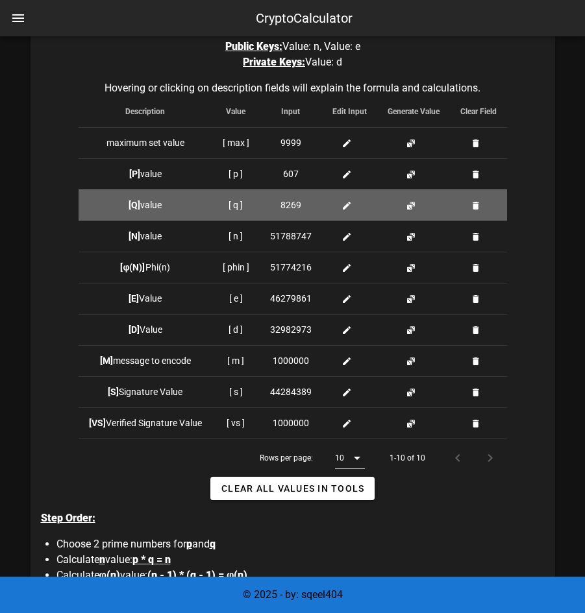
click at [411, 205] on button "button" at bounding box center [411, 206] width 10 height 10
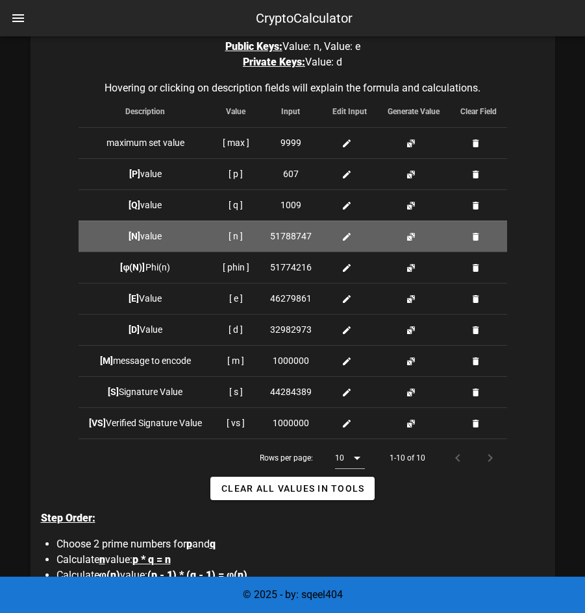
click at [411, 232] on button "button" at bounding box center [411, 237] width 10 height 10
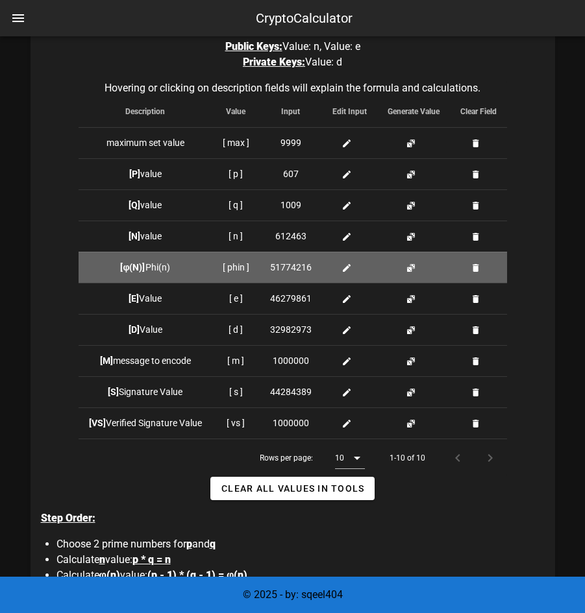
click at [410, 264] on button "button" at bounding box center [411, 268] width 10 height 10
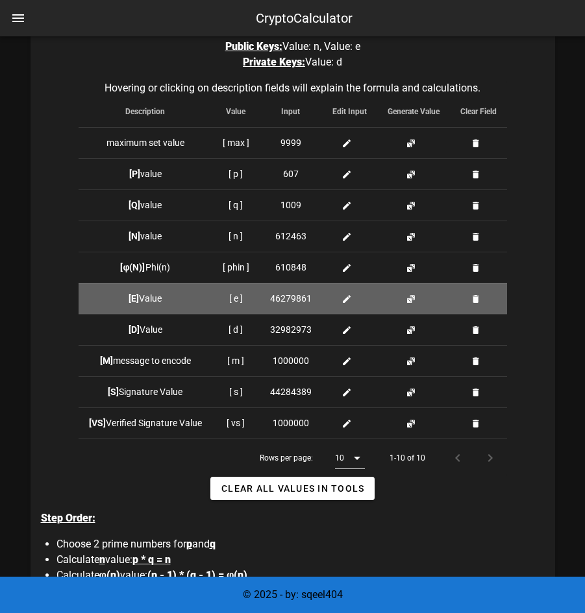
click at [410, 295] on button "button" at bounding box center [411, 299] width 10 height 10
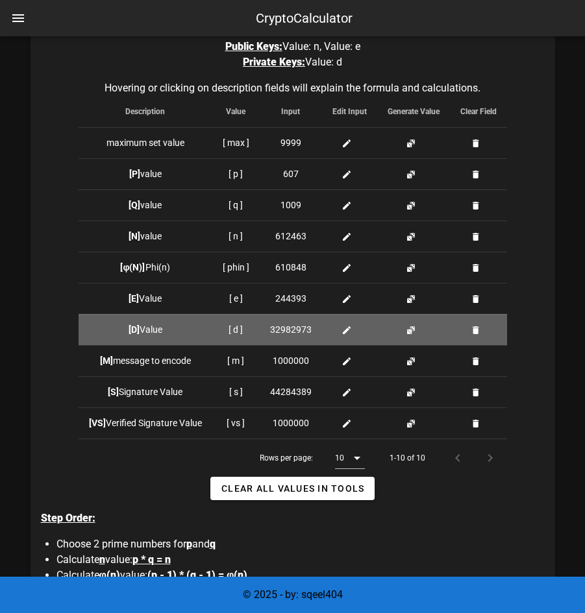
click at [410, 331] on button "button" at bounding box center [411, 330] width 10 height 10
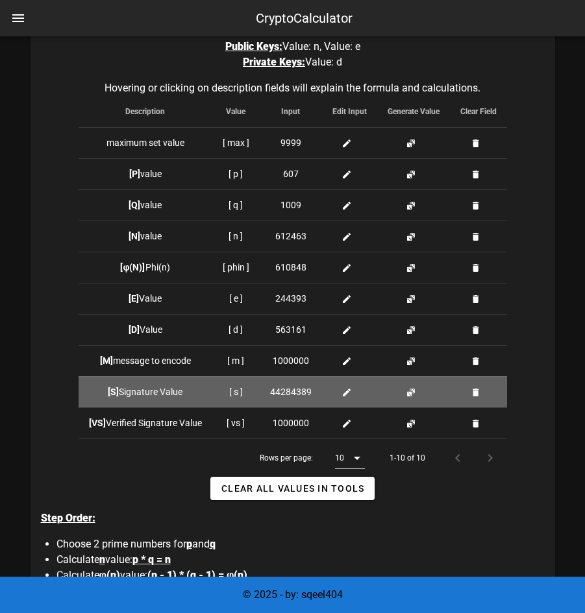
click at [410, 396] on button "button" at bounding box center [411, 393] width 10 height 10
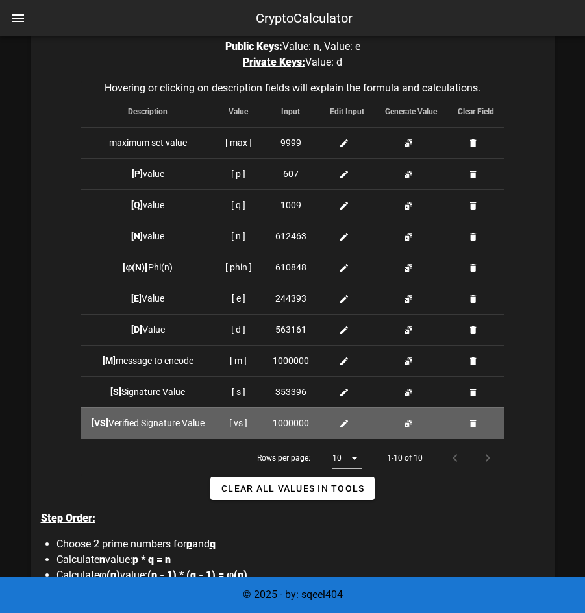
click at [410, 427] on button "button" at bounding box center [408, 424] width 10 height 10
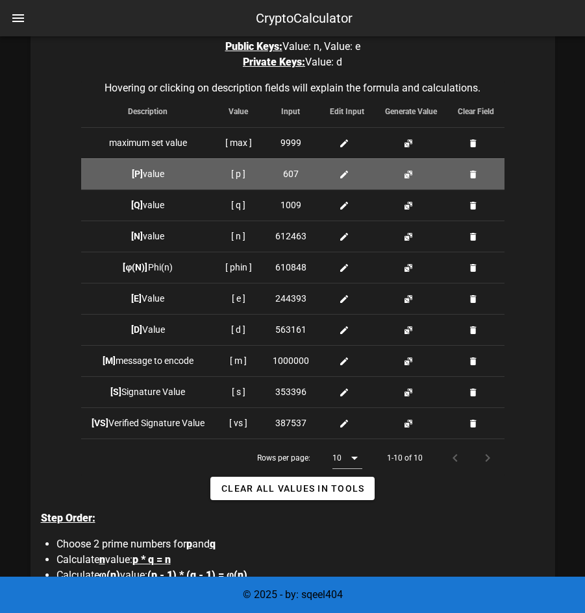
click at [410, 176] on button "button" at bounding box center [408, 174] width 10 height 10
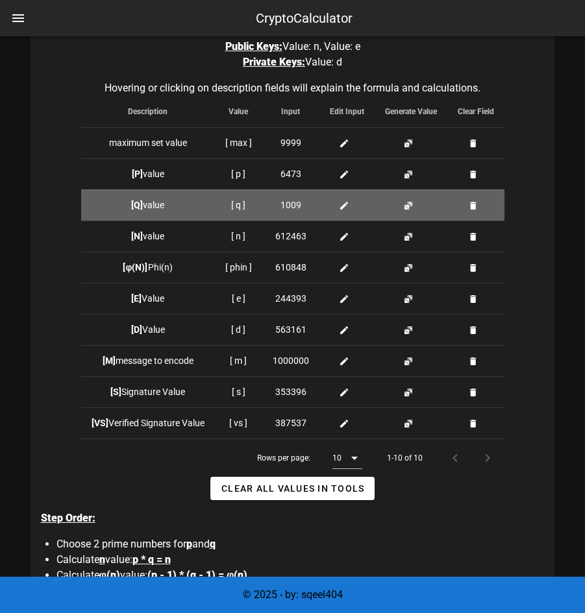
click at [410, 204] on button "button" at bounding box center [408, 206] width 10 height 10
click at [410, 206] on button "button" at bounding box center [408, 206] width 10 height 10
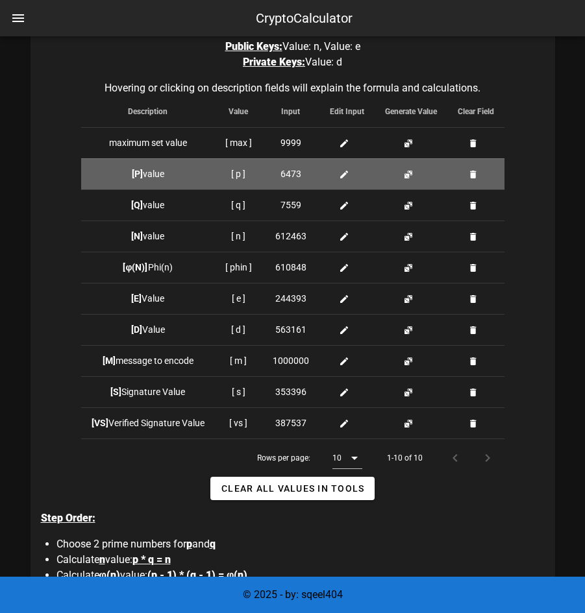
click at [410, 171] on button "button" at bounding box center [408, 174] width 10 height 10
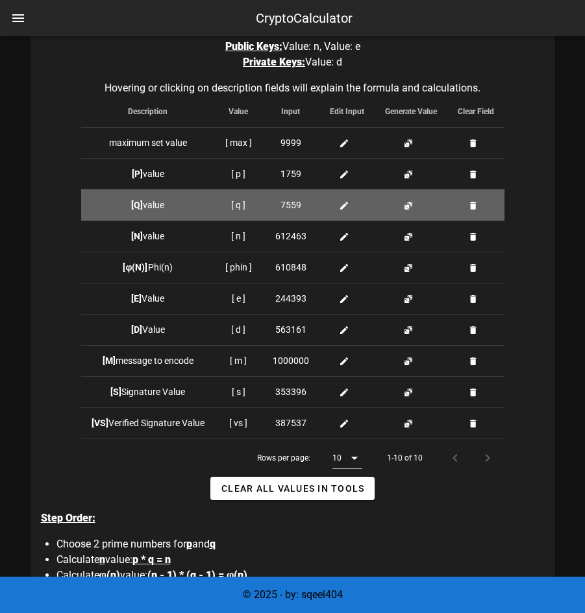
click at [408, 199] on td at bounding box center [411, 205] width 73 height 31
click at [408, 203] on button "button" at bounding box center [408, 206] width 10 height 10
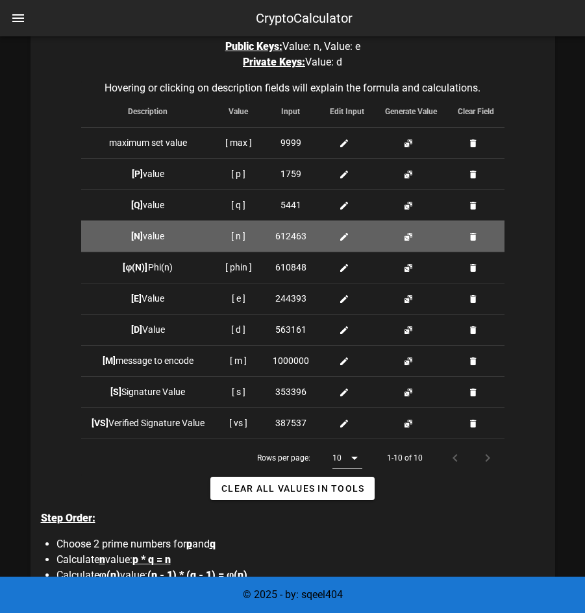
click at [408, 238] on button "button" at bounding box center [408, 237] width 10 height 10
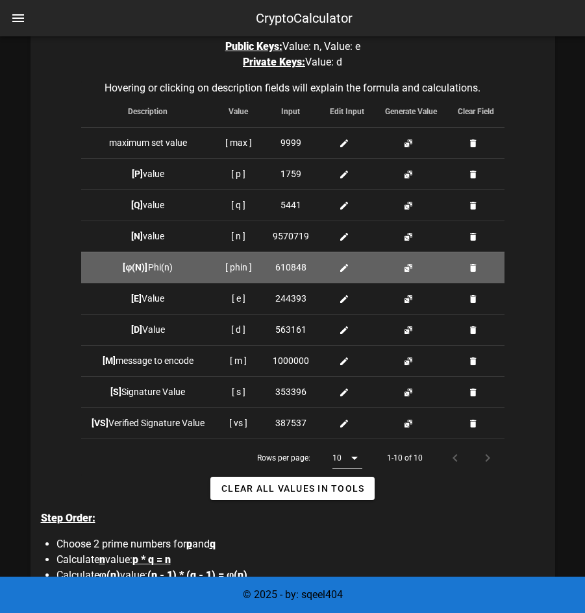
click at [408, 262] on td at bounding box center [411, 267] width 73 height 31
click at [408, 267] on button "button" at bounding box center [408, 268] width 10 height 10
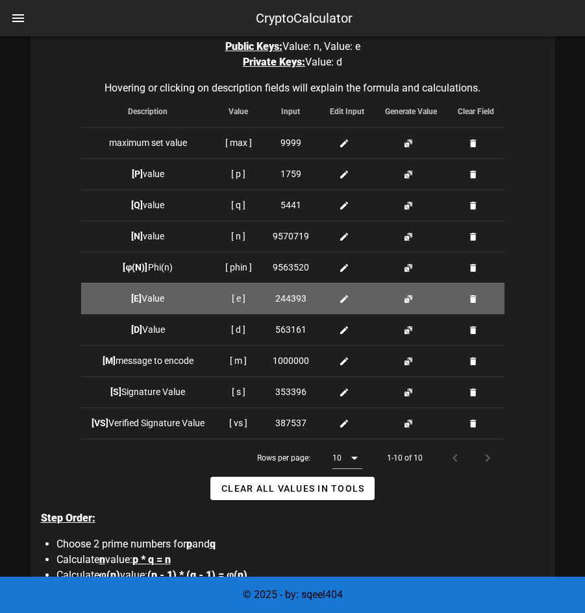
click at [408, 297] on button "button" at bounding box center [408, 299] width 10 height 10
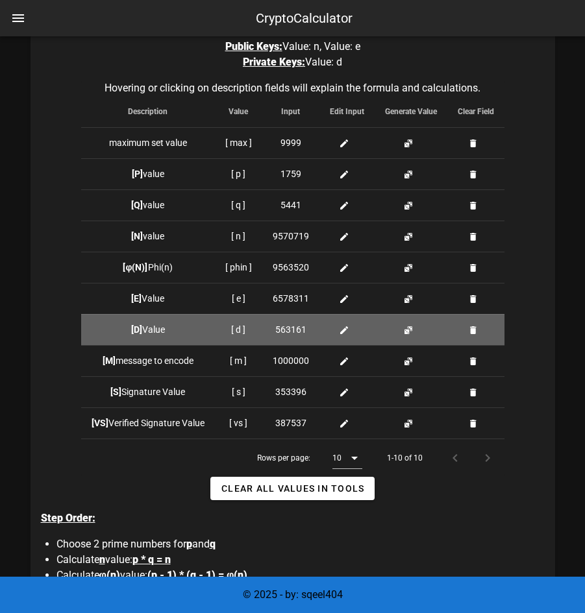
click at [408, 327] on button "button" at bounding box center [408, 330] width 10 height 10
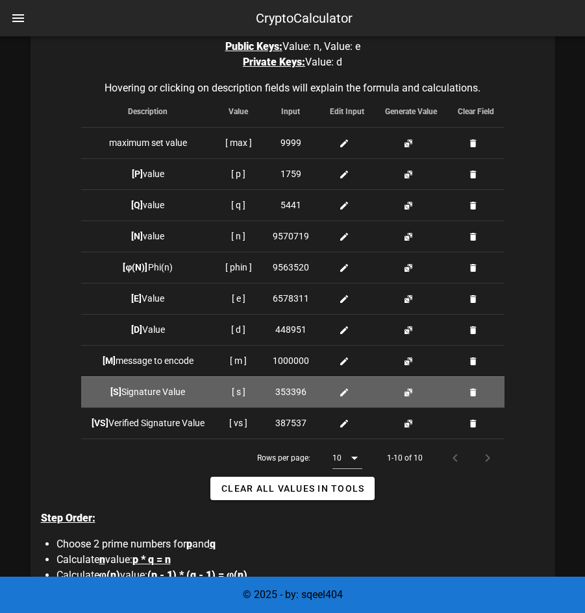
click at [410, 390] on button "button" at bounding box center [408, 393] width 10 height 10
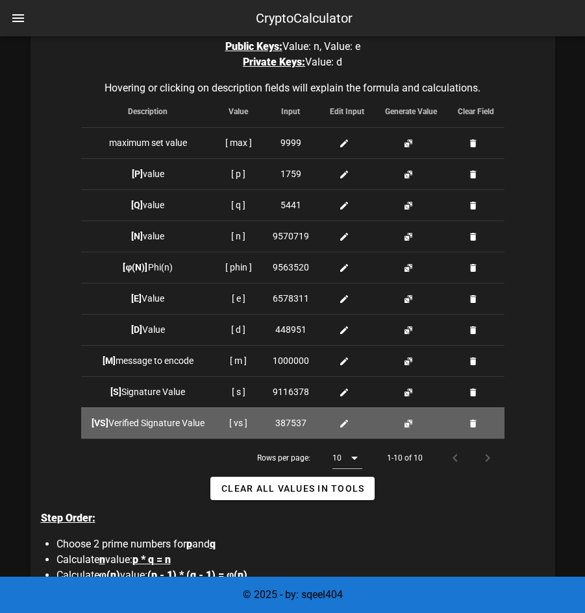
click at [410, 421] on button "button" at bounding box center [408, 424] width 10 height 10
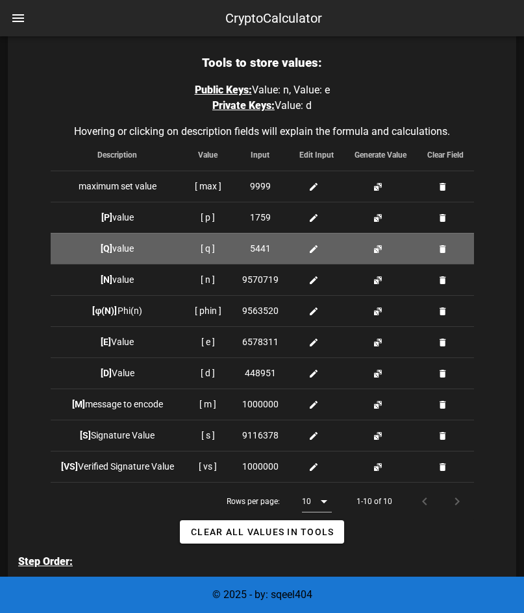
scroll to position [305, 0]
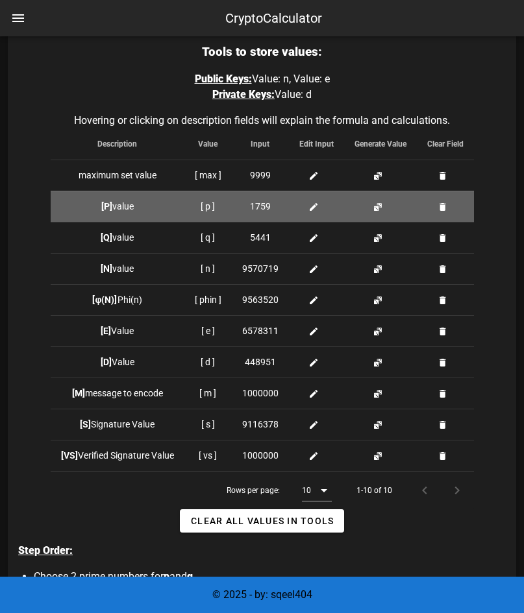
click at [443, 210] on button "button" at bounding box center [443, 207] width 10 height 10
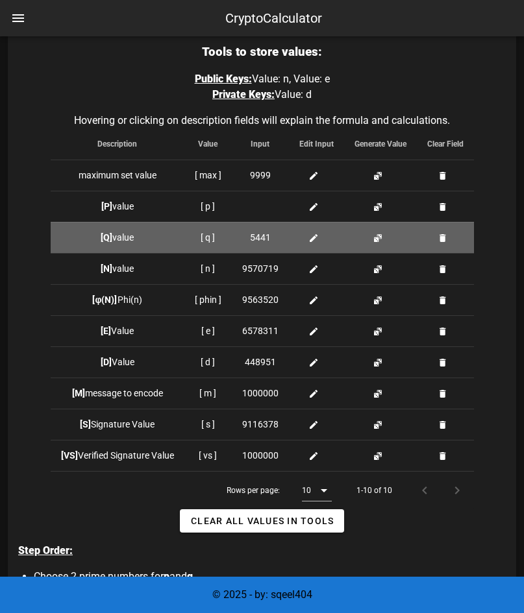
click at [444, 242] on button "button" at bounding box center [443, 238] width 10 height 10
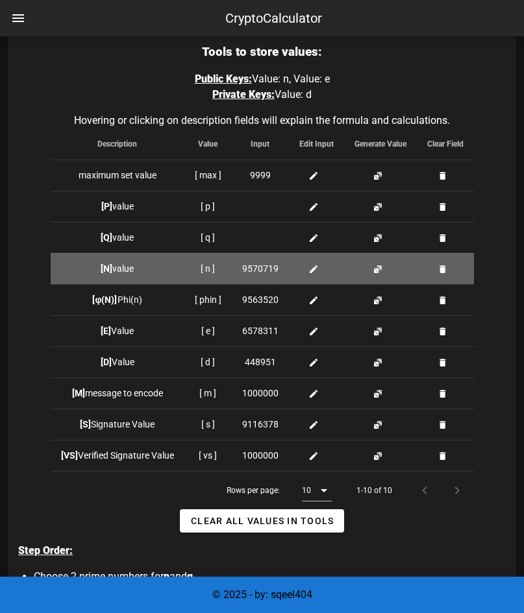
click at [446, 273] on button "button" at bounding box center [443, 269] width 10 height 10
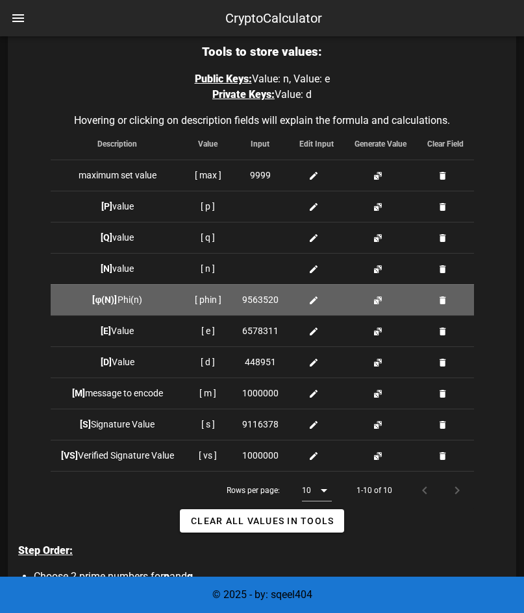
click at [440, 300] on button "button" at bounding box center [443, 300] width 10 height 10
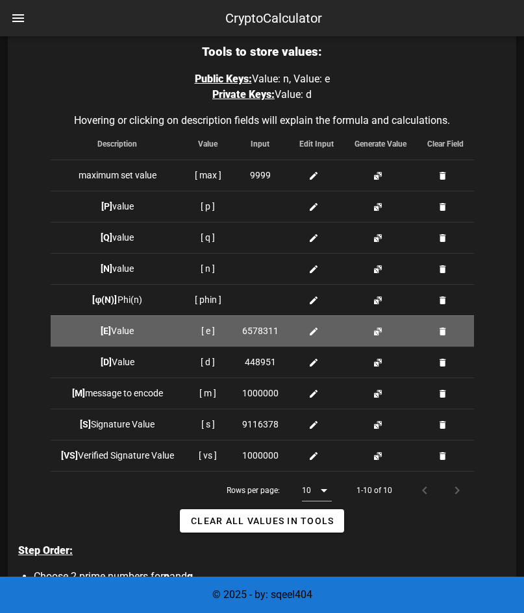
click at [444, 336] on button "button" at bounding box center [443, 332] width 10 height 10
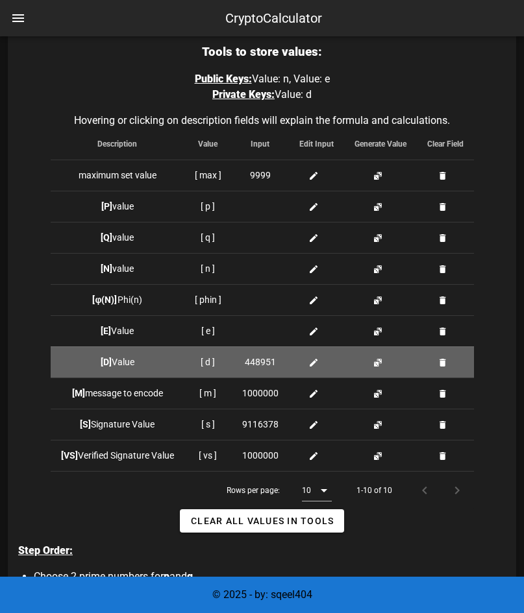
click at [444, 362] on button "button" at bounding box center [443, 363] width 10 height 10
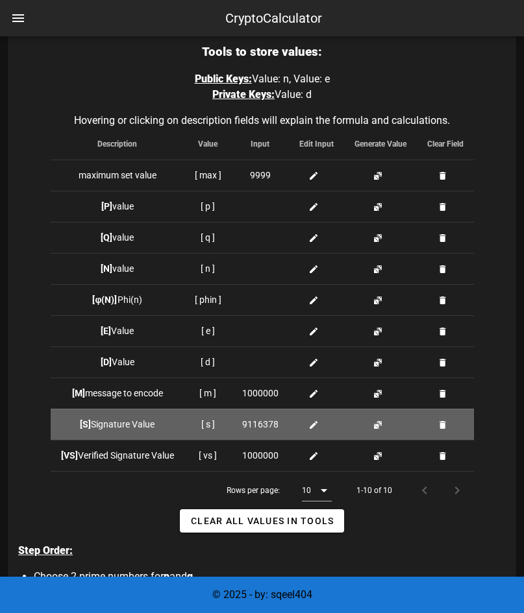
click at [447, 423] on button "button" at bounding box center [443, 425] width 10 height 10
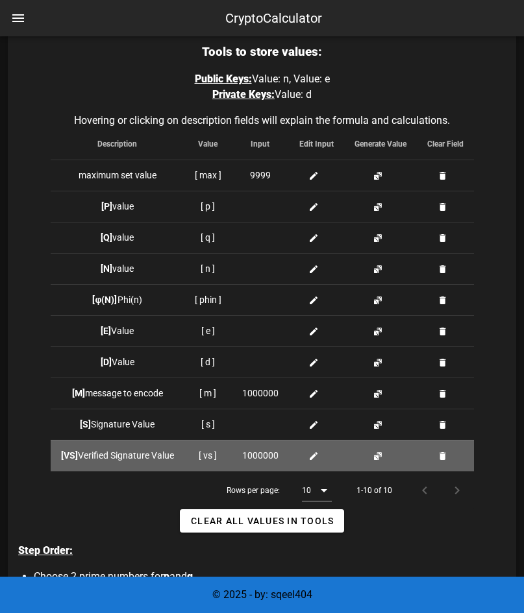
click at [445, 452] on button "button" at bounding box center [443, 456] width 10 height 10
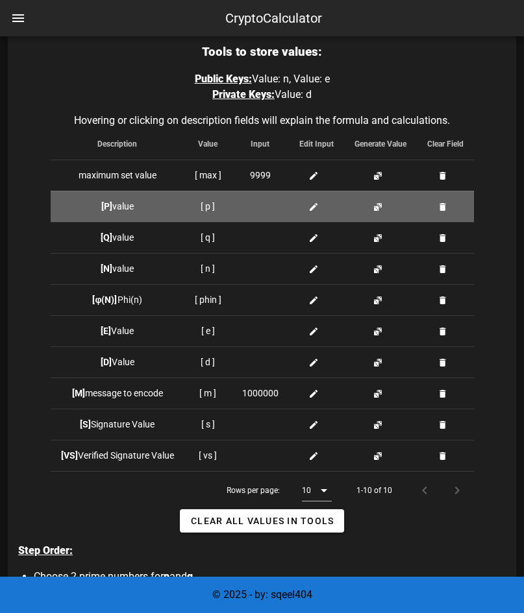
click at [381, 204] on button "button" at bounding box center [378, 207] width 10 height 10
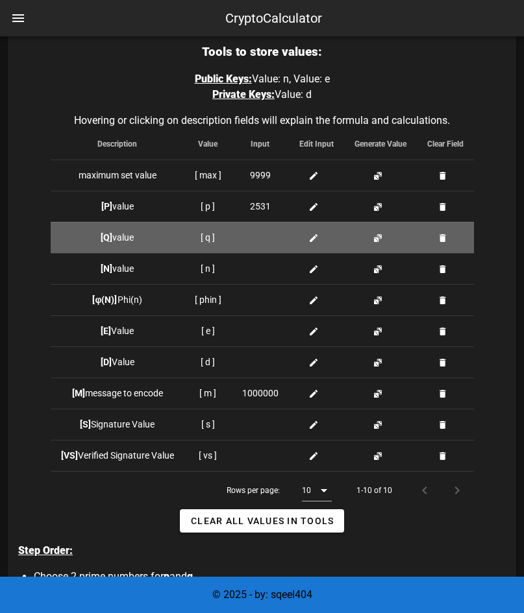
click at [378, 236] on button "button" at bounding box center [378, 238] width 10 height 10
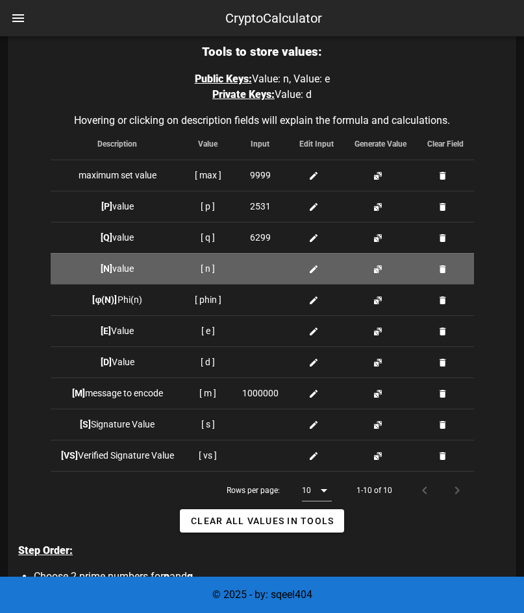
click at [381, 271] on button "button" at bounding box center [378, 269] width 10 height 10
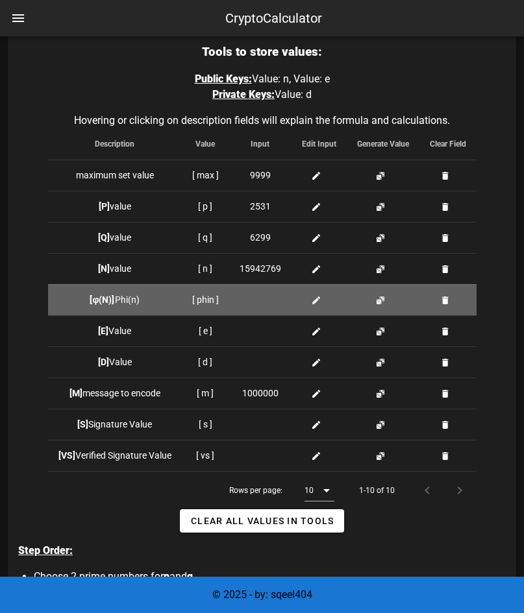
click at [380, 301] on button "button" at bounding box center [380, 300] width 10 height 10
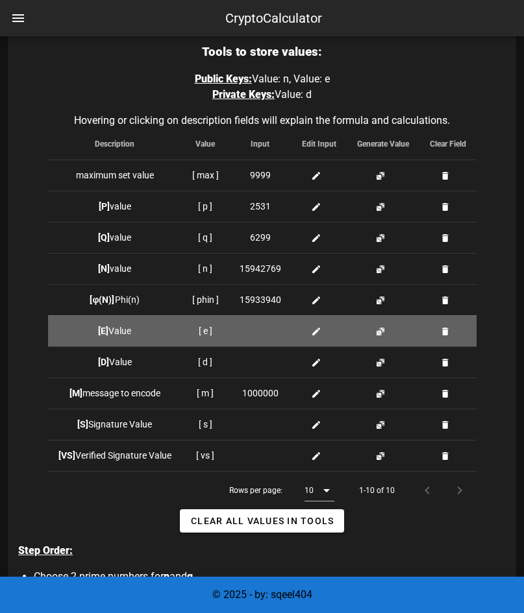
click at [380, 332] on button "button" at bounding box center [380, 332] width 10 height 10
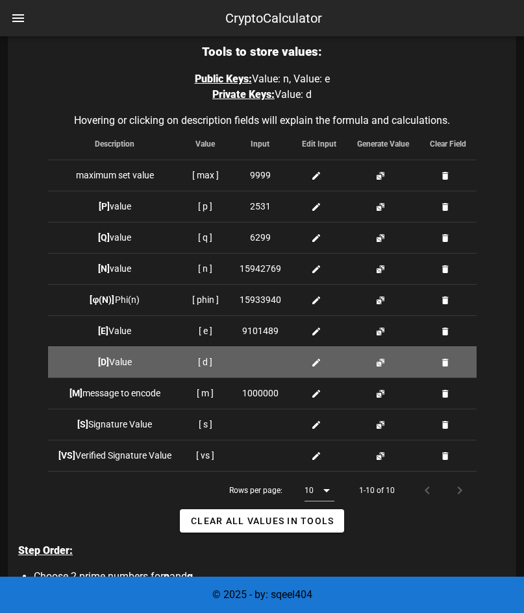
click at [377, 362] on button "button" at bounding box center [380, 363] width 10 height 10
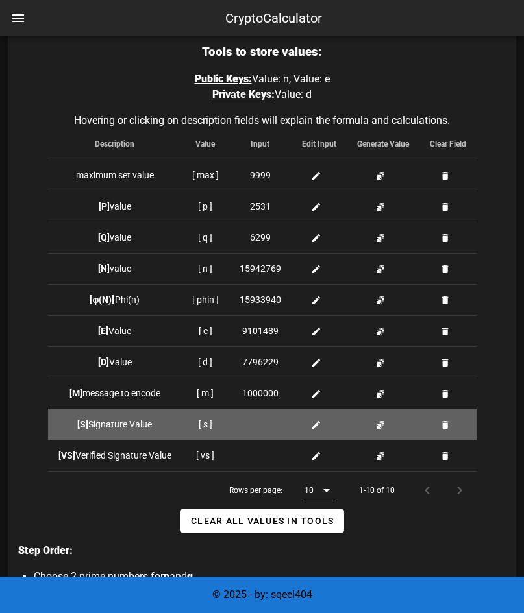
click at [382, 425] on button "button" at bounding box center [380, 425] width 10 height 10
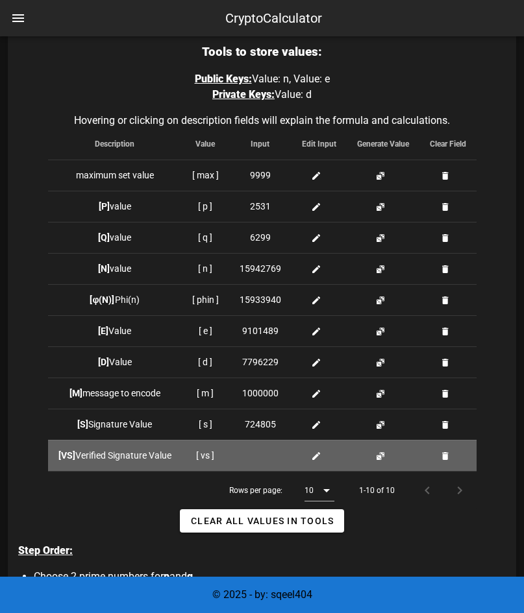
click at [380, 458] on button "button" at bounding box center [380, 456] width 10 height 10
